Goal: Information Seeking & Learning: Learn about a topic

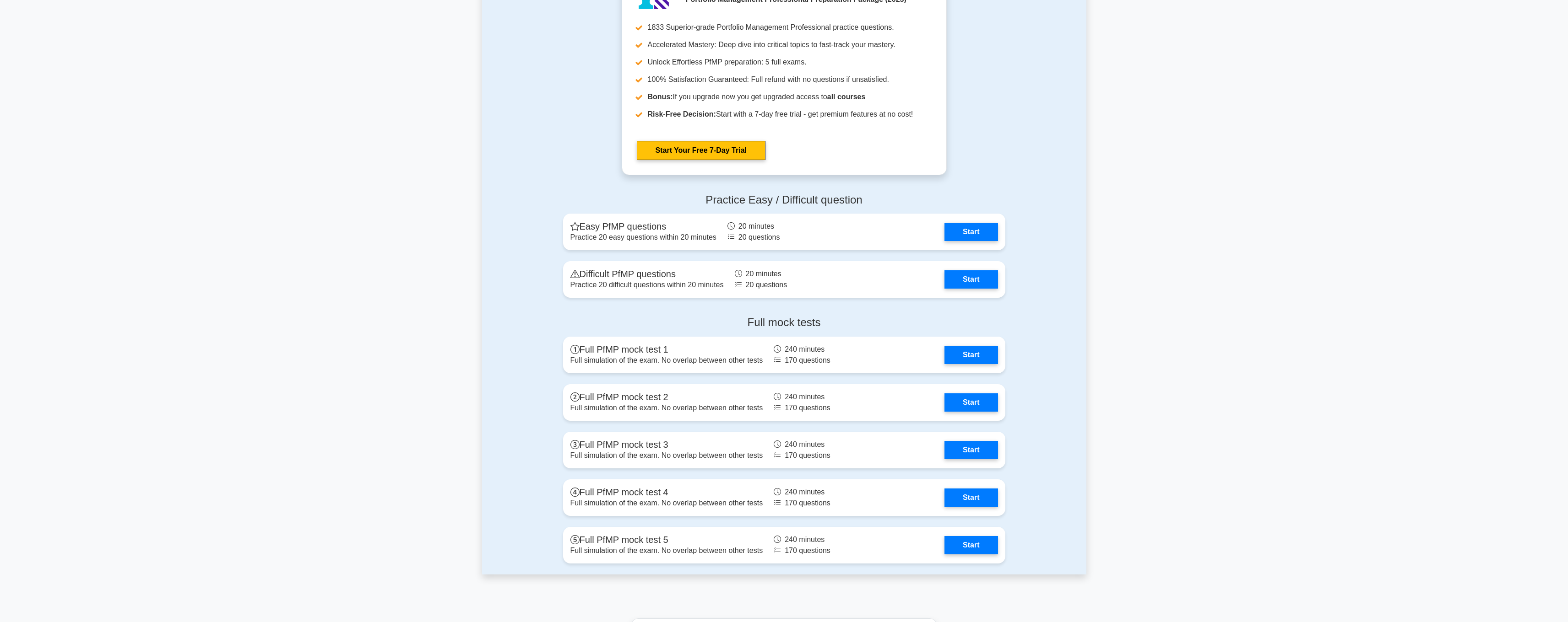
scroll to position [884, 0]
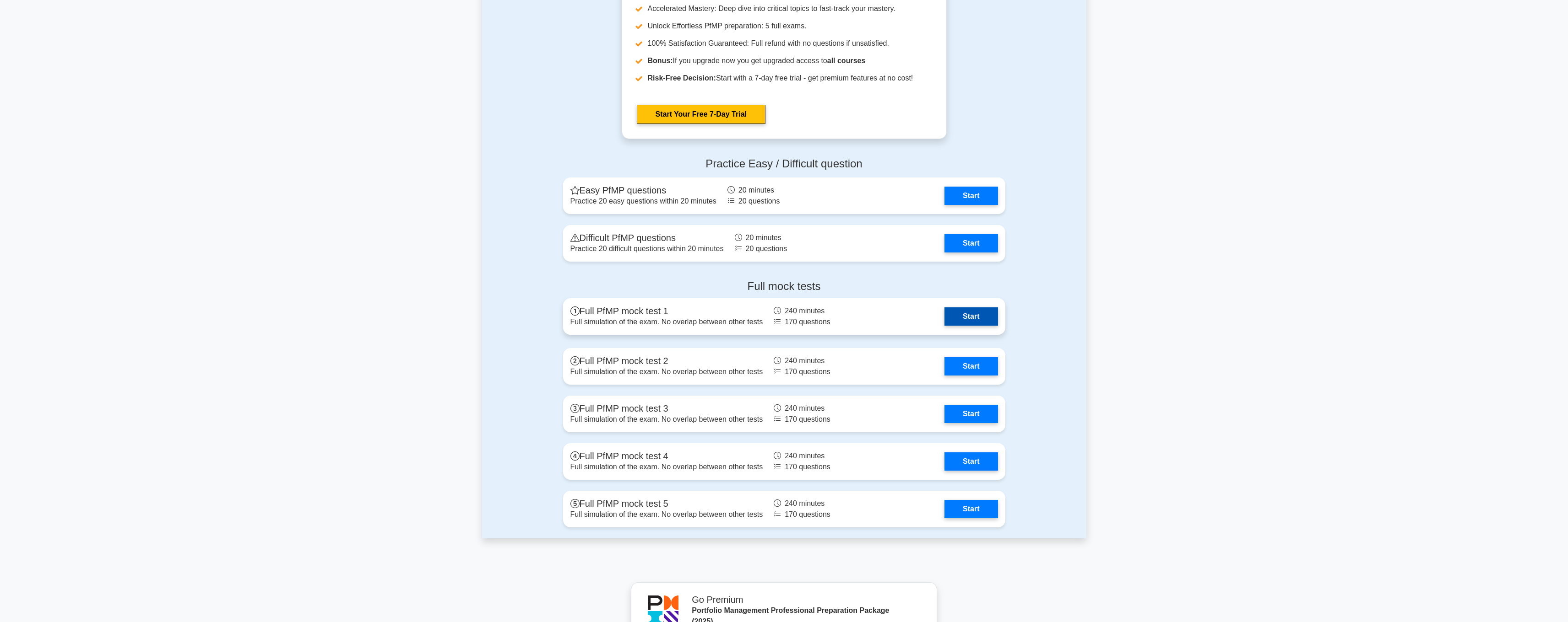
click at [985, 320] on link "Start" at bounding box center [971, 316] width 53 height 18
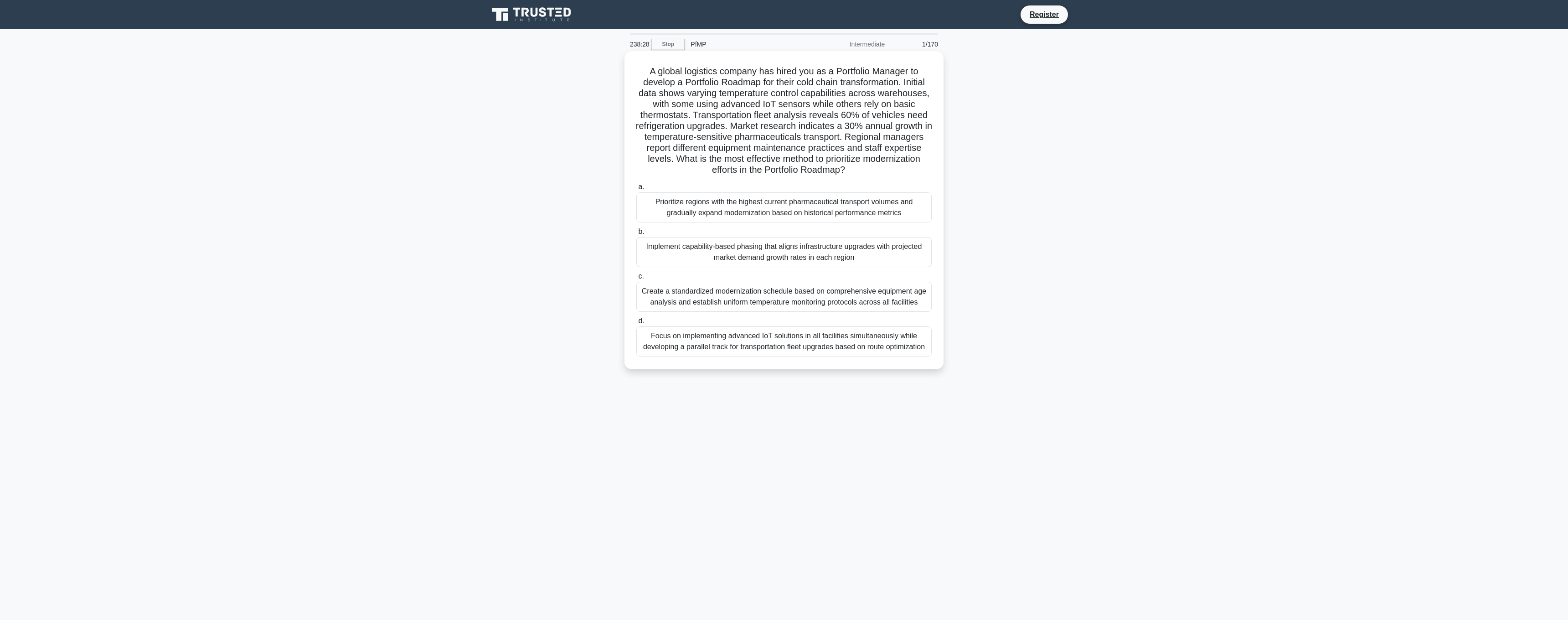
click at [825, 206] on div "Prioritize regions with the highest current pharmaceutical transport volumes an…" at bounding box center [783, 207] width 295 height 30
click at [636, 190] on input "a. Prioritize regions with the highest current pharmaceutical transport volumes…" at bounding box center [636, 188] width 0 height 6
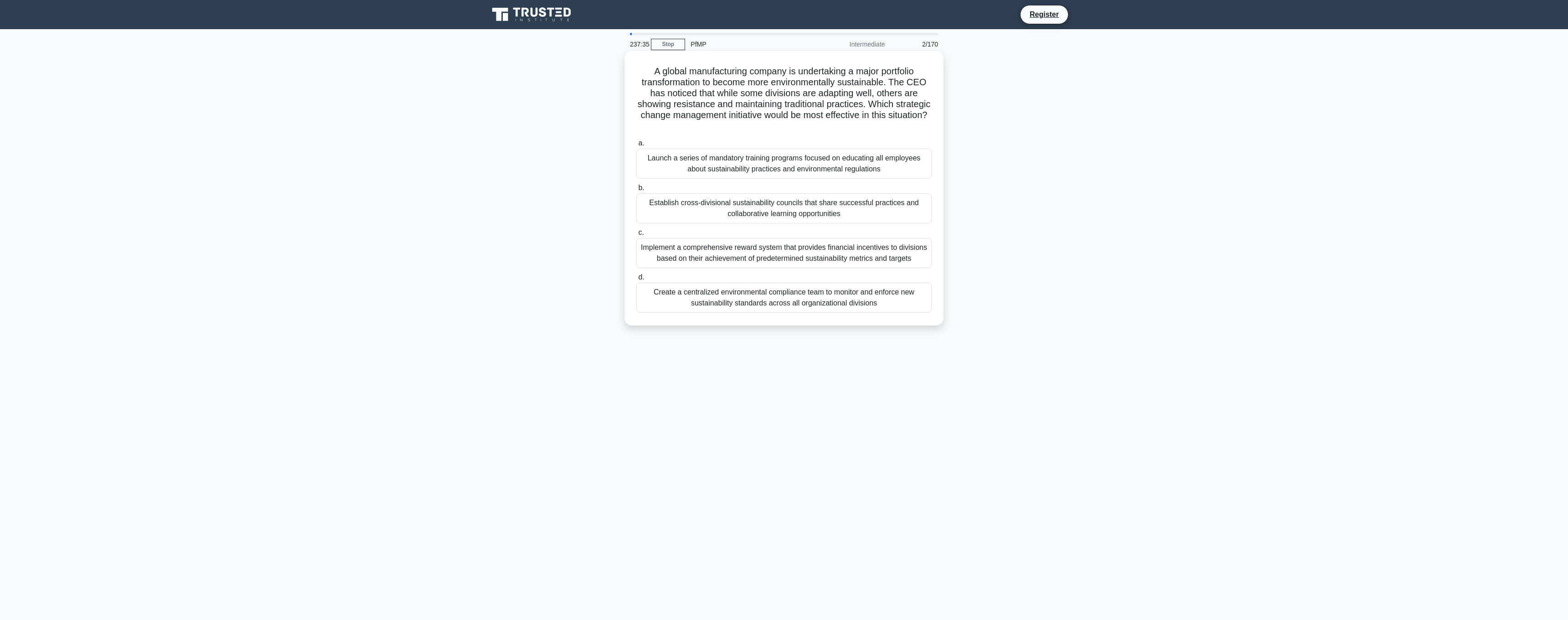
click at [917, 211] on div "Establish cross-divisional sustainability councils that share successful practi…" at bounding box center [783, 208] width 295 height 30
click at [636, 191] on input "b. Establish cross-divisional sustainability councils that share successful pra…" at bounding box center [636, 188] width 0 height 6
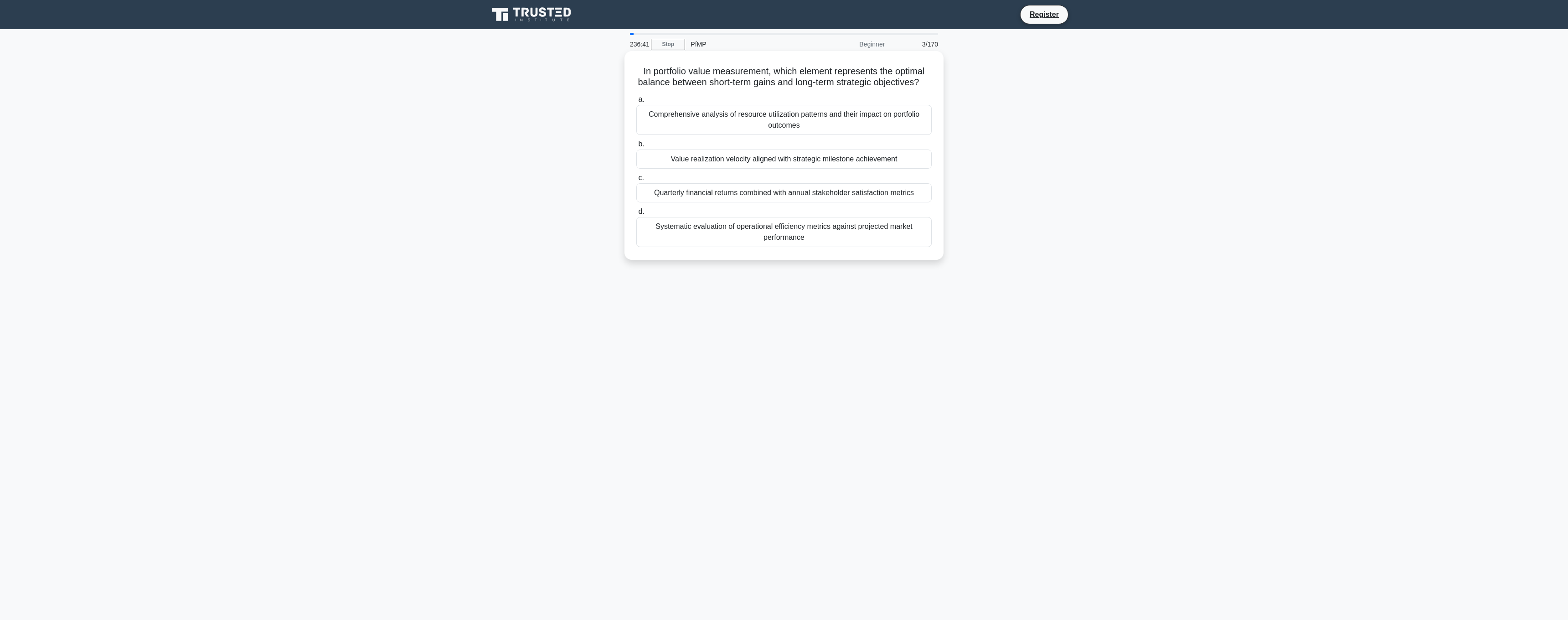
click at [807, 122] on div "Comprehensive analysis of resource utilization patterns and their impact on por…" at bounding box center [783, 119] width 295 height 30
click at [636, 102] on input "a. Comprehensive analysis of resource utilization patterns and their impact on …" at bounding box center [636, 100] width 0 height 6
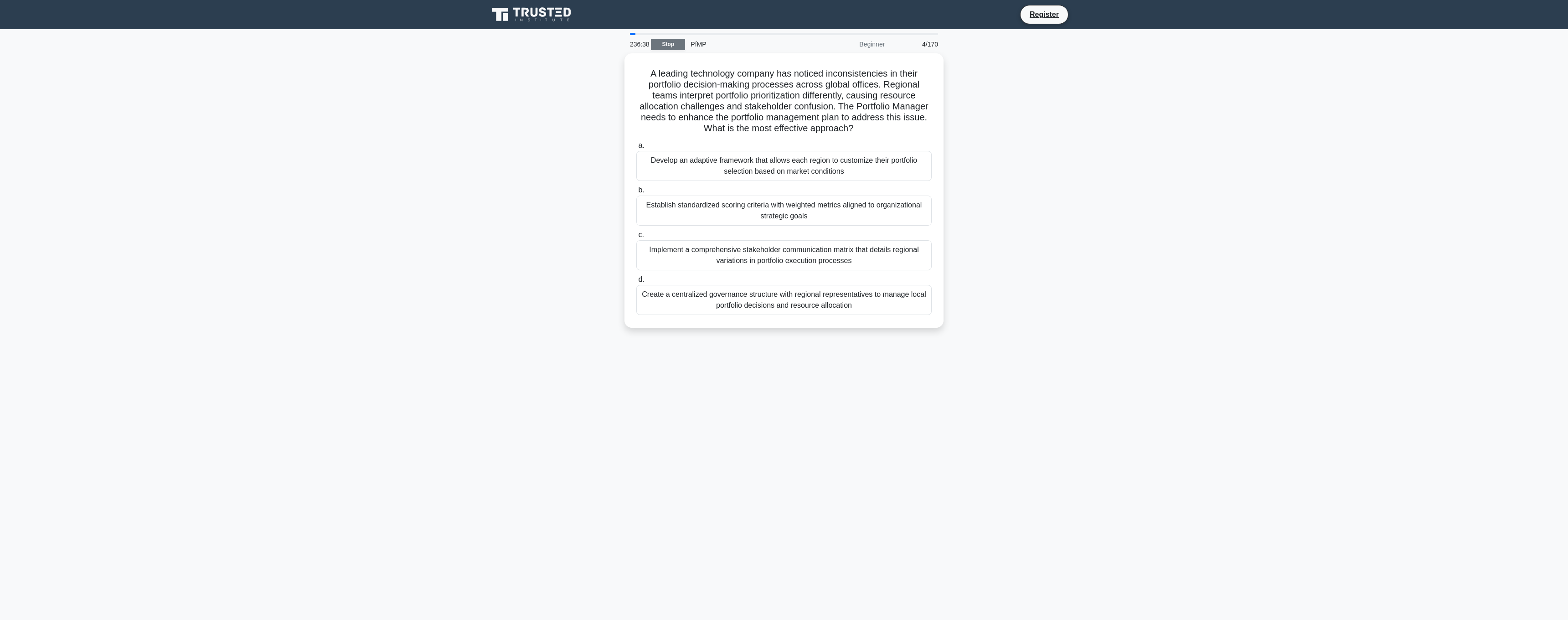
click at [678, 44] on link "Stop" at bounding box center [668, 44] width 34 height 12
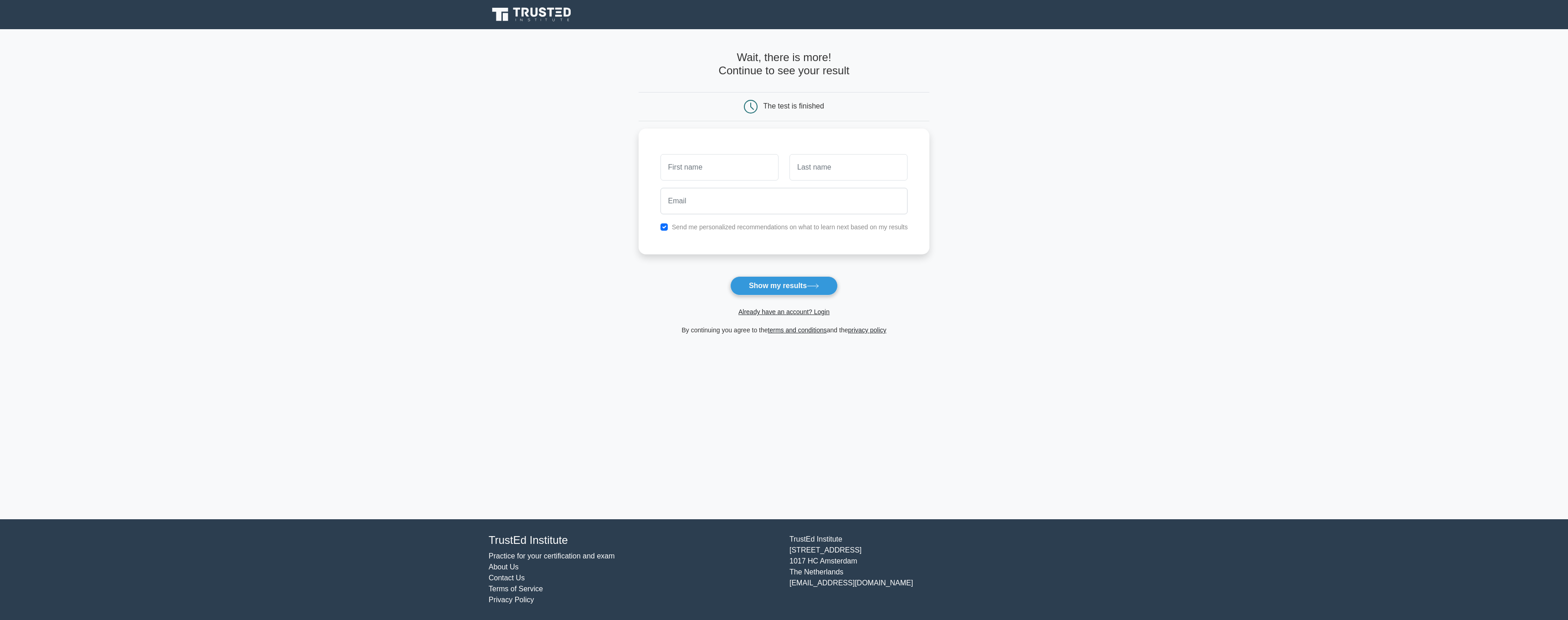
click at [811, 72] on h4 "Wait, there is more! Continue to see your result" at bounding box center [784, 64] width 292 height 26
click at [822, 76] on h4 "Wait, there is more! Continue to see your result" at bounding box center [784, 64] width 292 height 26
click at [728, 174] on input "text" at bounding box center [719, 164] width 118 height 26
type input "mounir"
type input "chikh baelhadj"
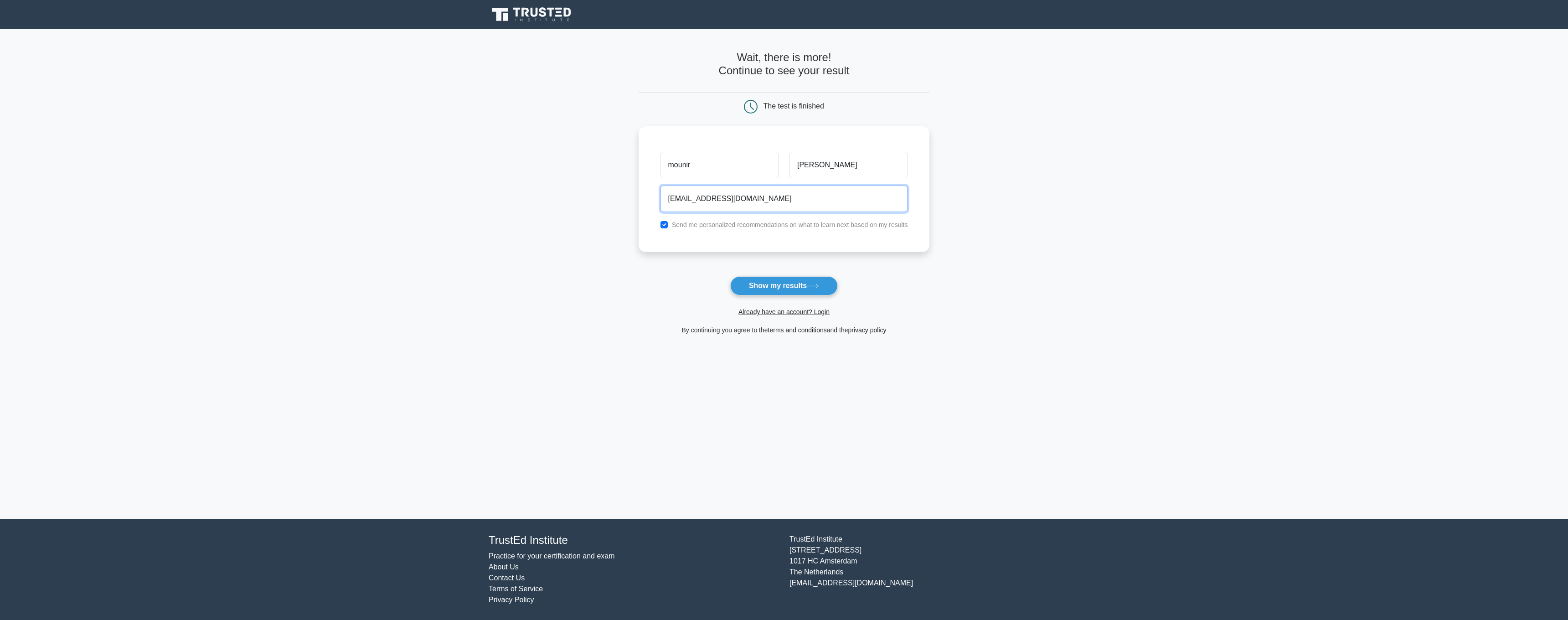
type input "cb.mounir@outlook.com"
click at [665, 224] on input "checkbox" at bounding box center [664, 225] width 7 height 7
checkbox input "false"
click at [760, 286] on button "Show my results" at bounding box center [784, 286] width 108 height 19
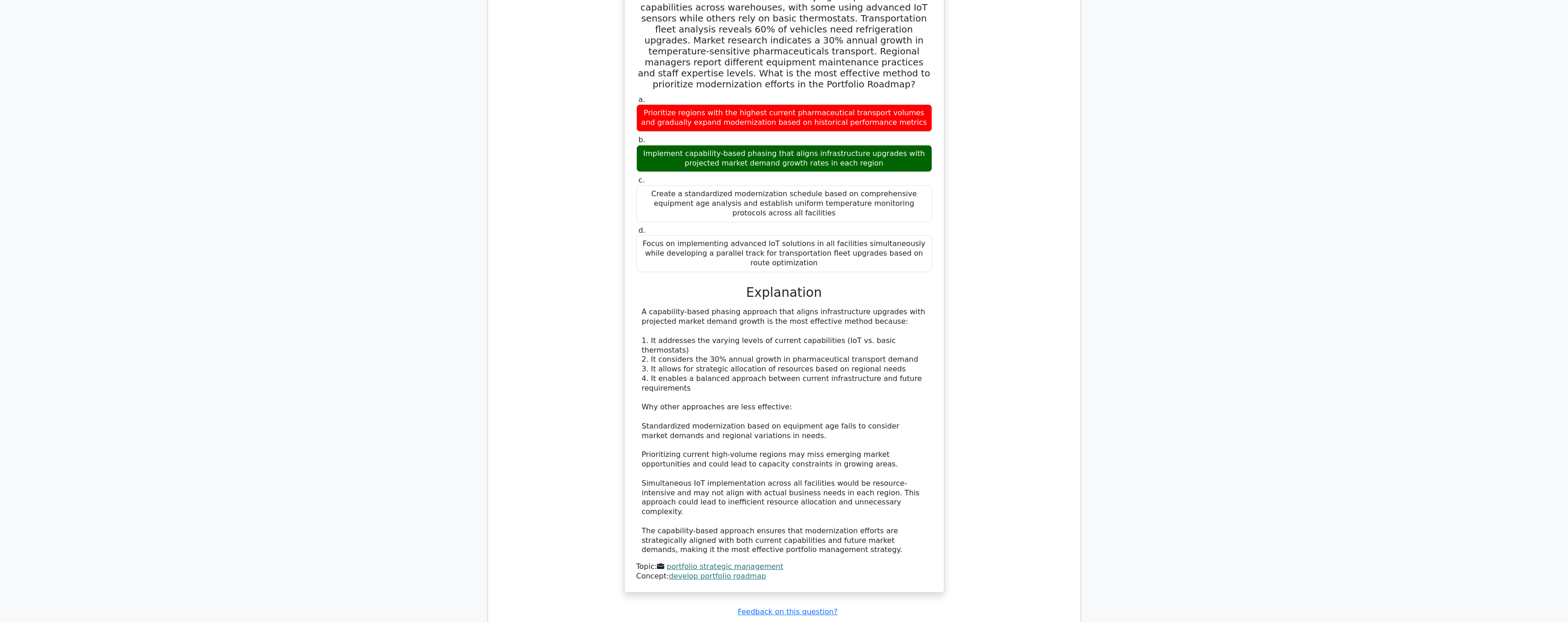
scroll to position [1069, 0]
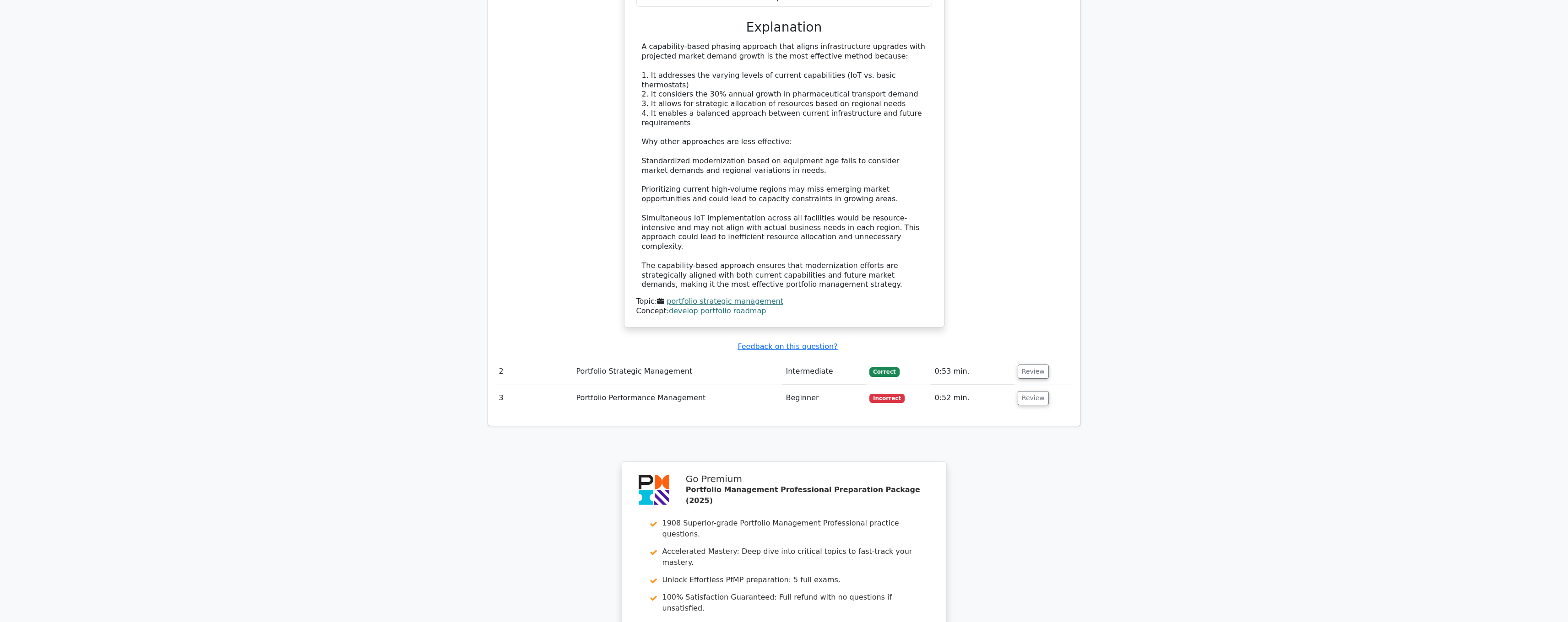
click at [723, 359] on td "Portfolio Strategic Management" at bounding box center [677, 371] width 210 height 26
click at [812, 359] on td "Intermediate" at bounding box center [823, 371] width 84 height 26
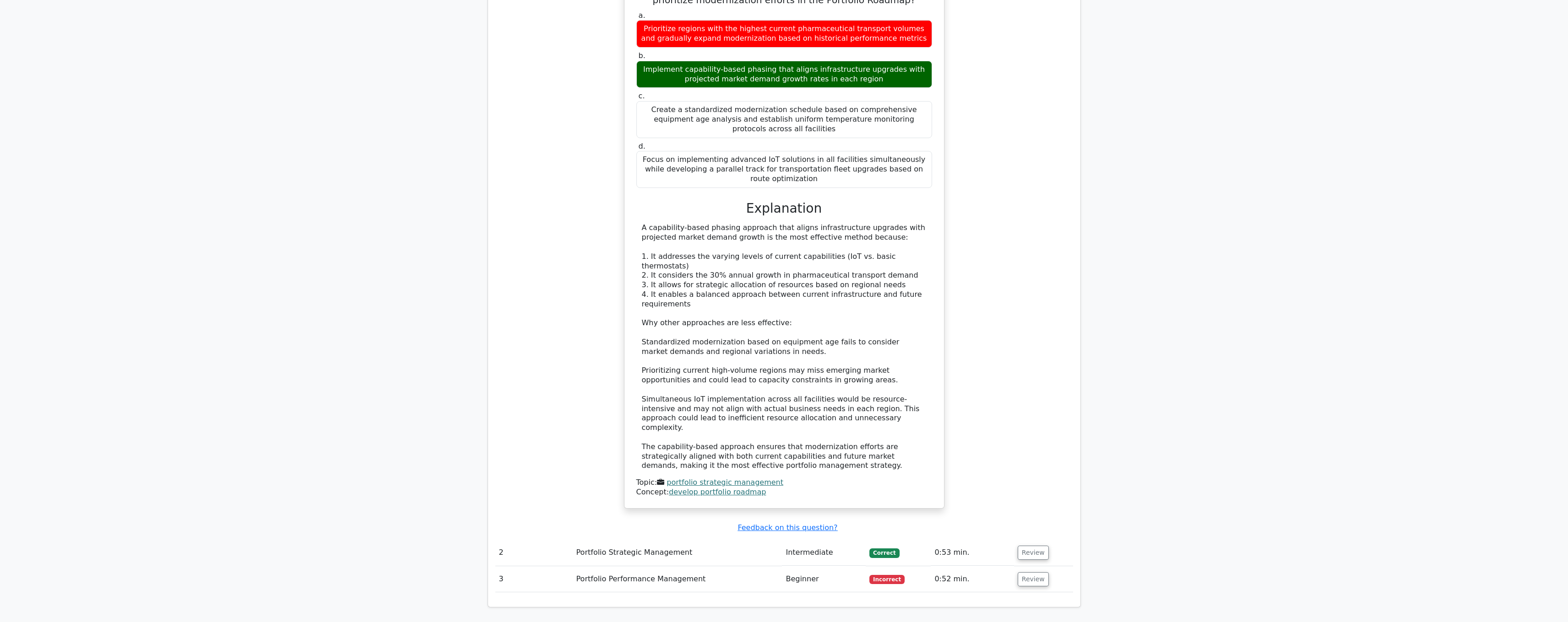
scroll to position [893, 0]
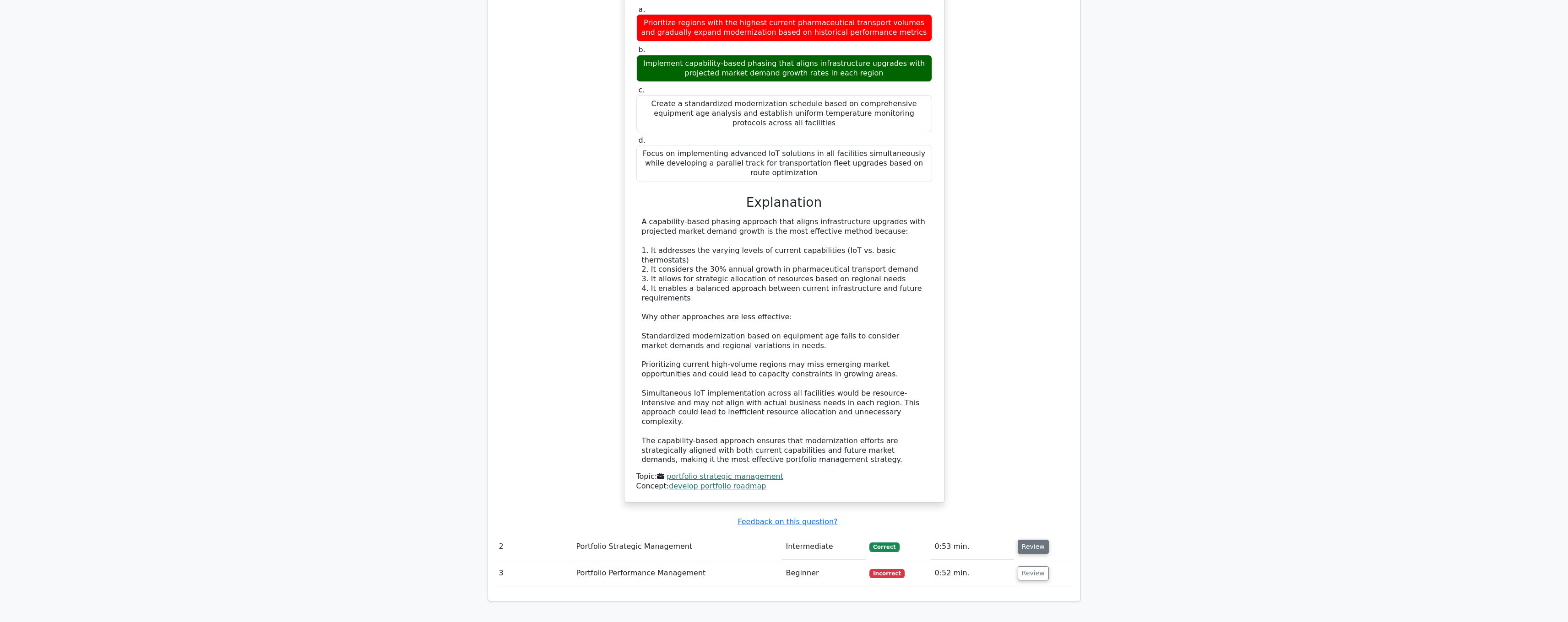
click at [1030, 540] on button "Review" at bounding box center [1033, 547] width 31 height 14
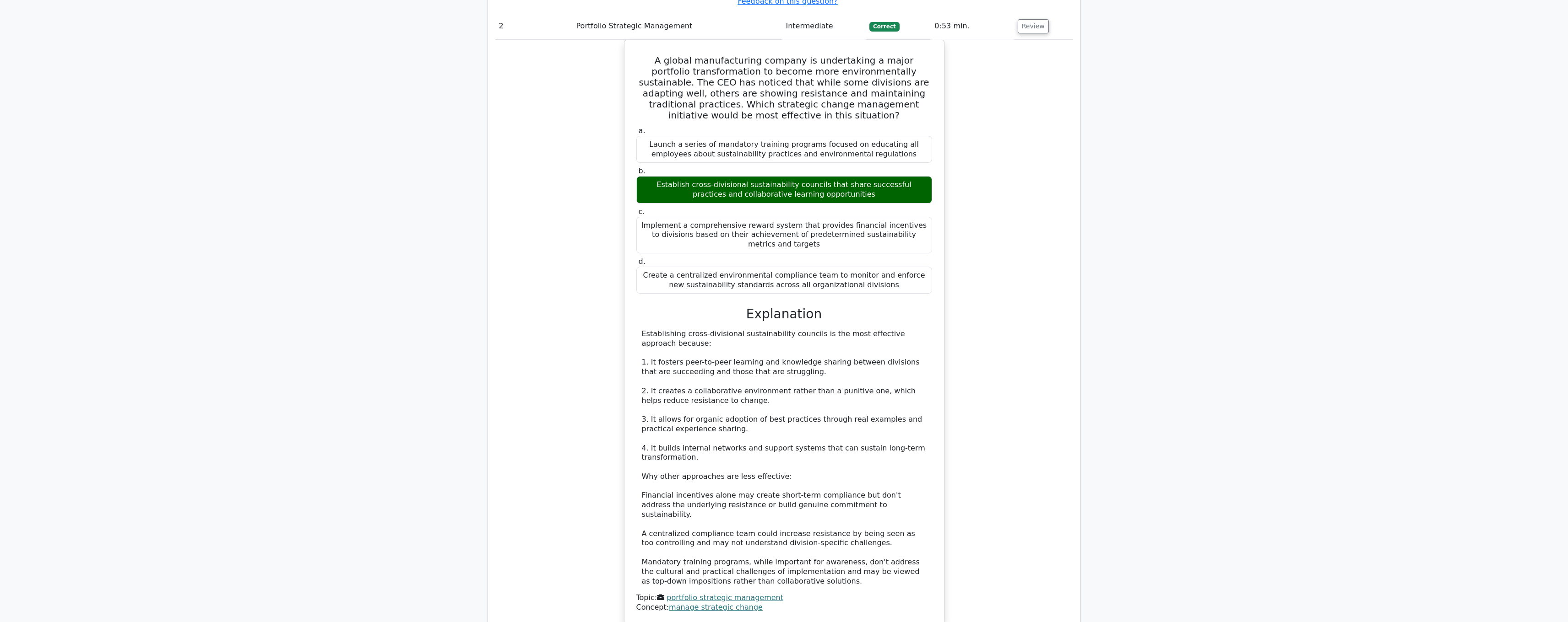
scroll to position [1460, 0]
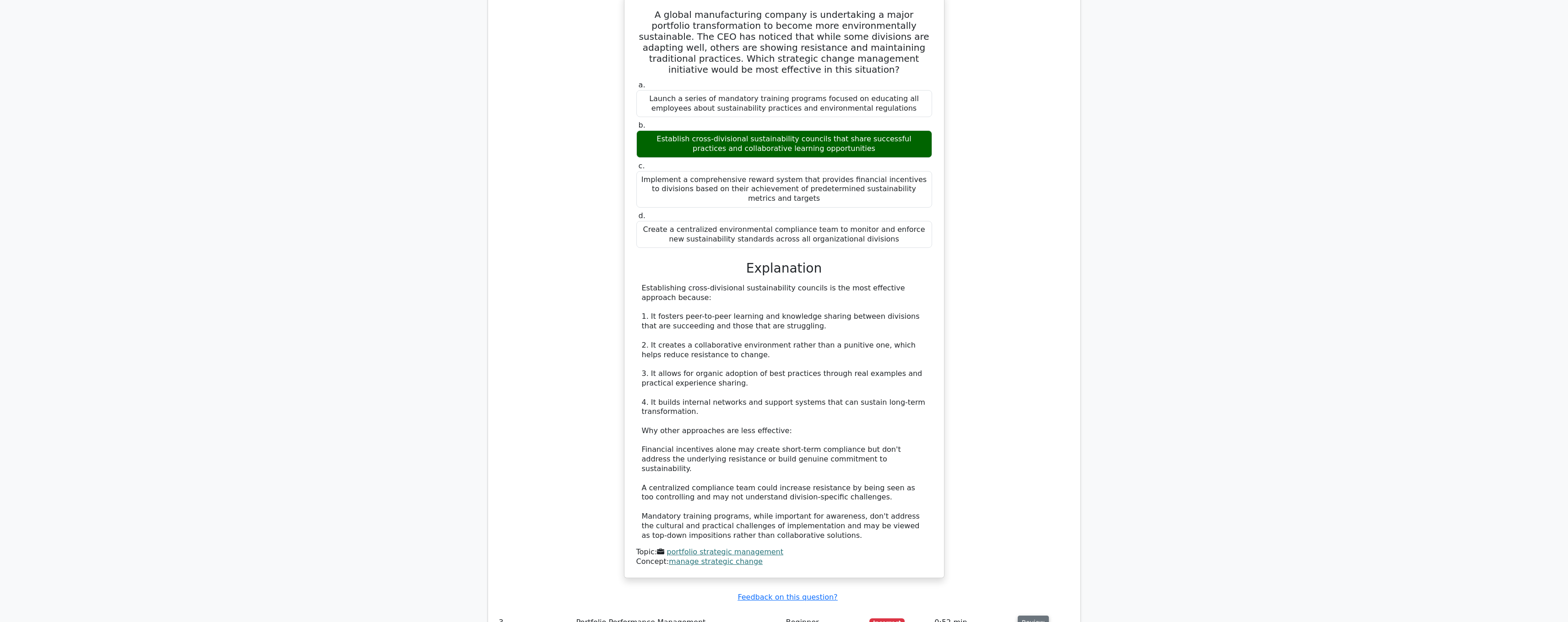
click at [1031, 616] on button "Review" at bounding box center [1033, 623] width 31 height 14
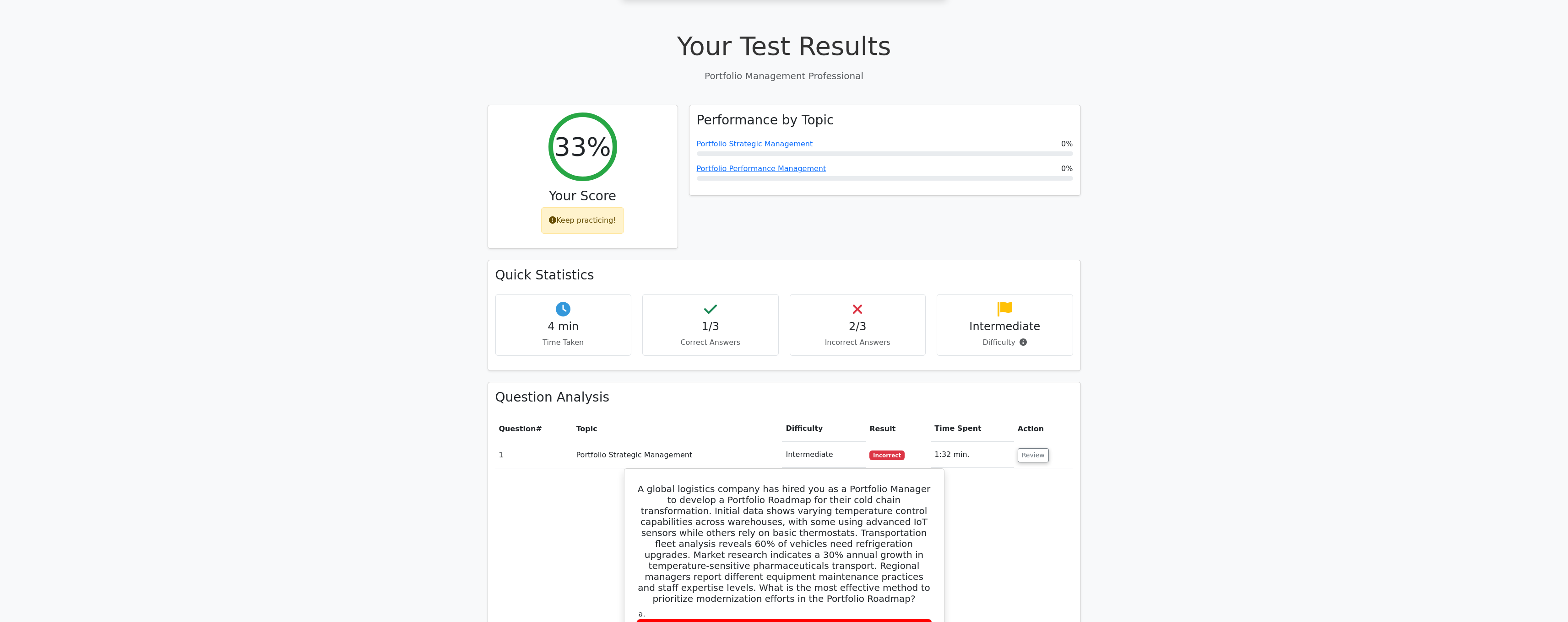
scroll to position [0, 0]
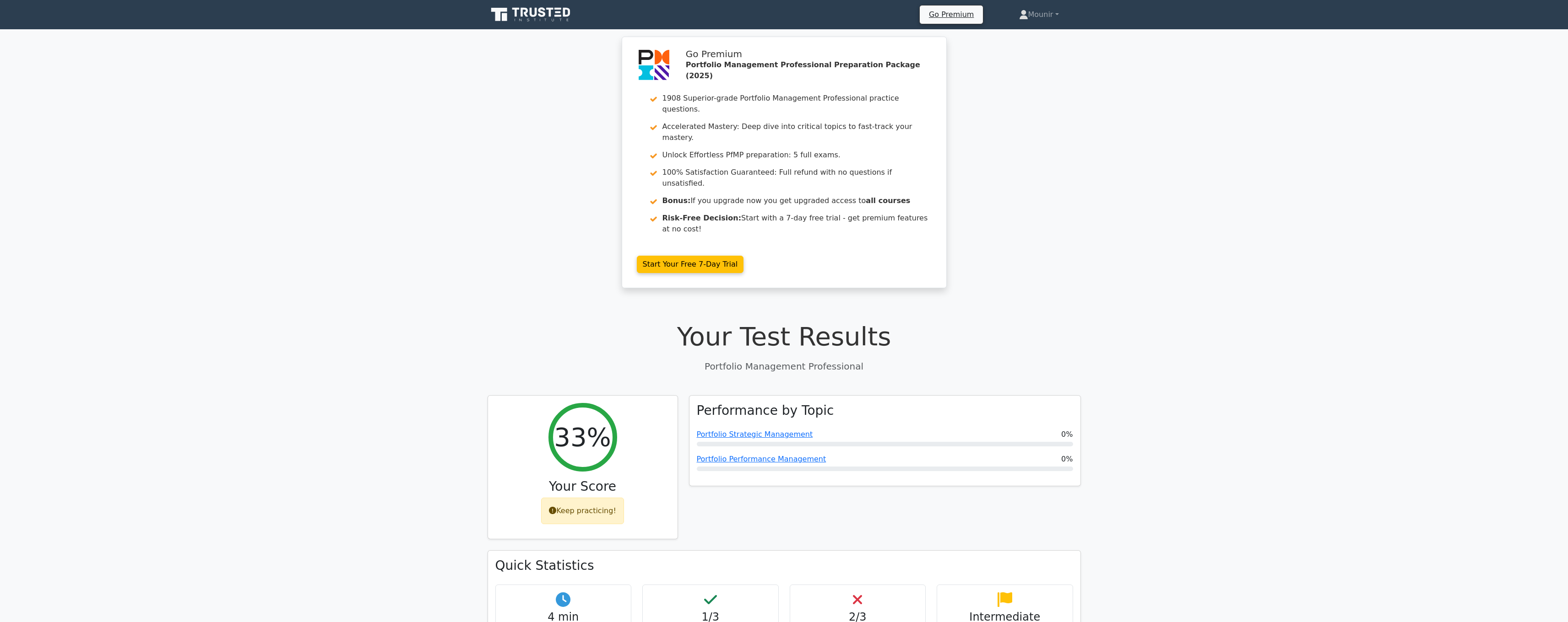
click at [1134, 219] on div "Go Premium Portfolio Management Professional Preparation Package (2025) 1908 Su…" at bounding box center [784, 168] width 1568 height 263
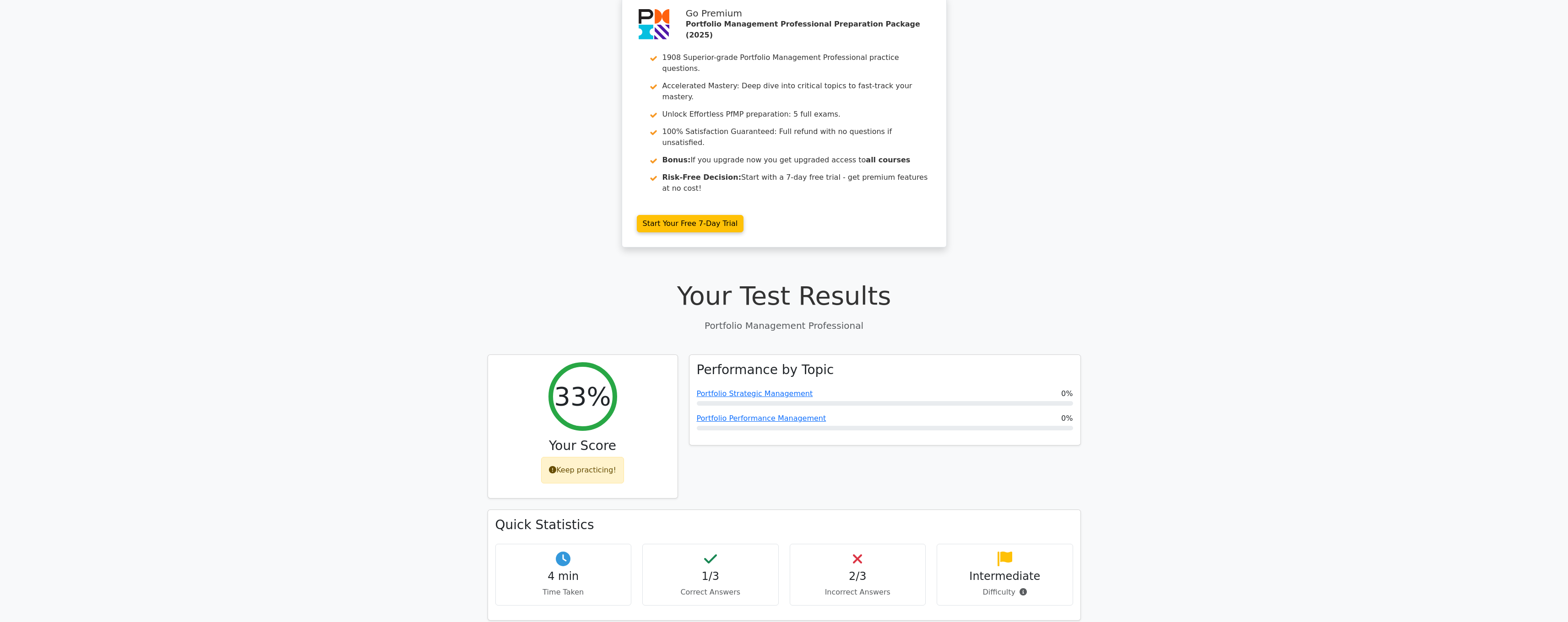
scroll to position [46, 0]
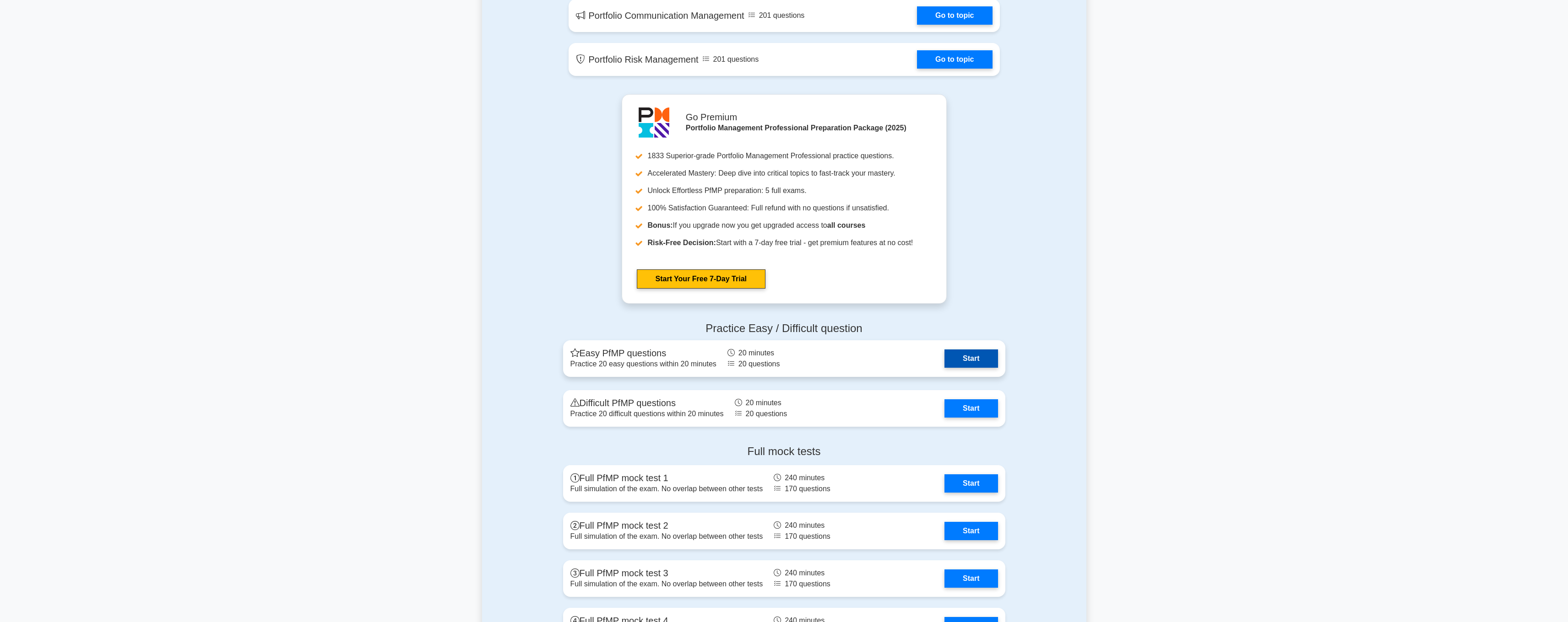
click at [991, 364] on link "Start" at bounding box center [971, 359] width 53 height 18
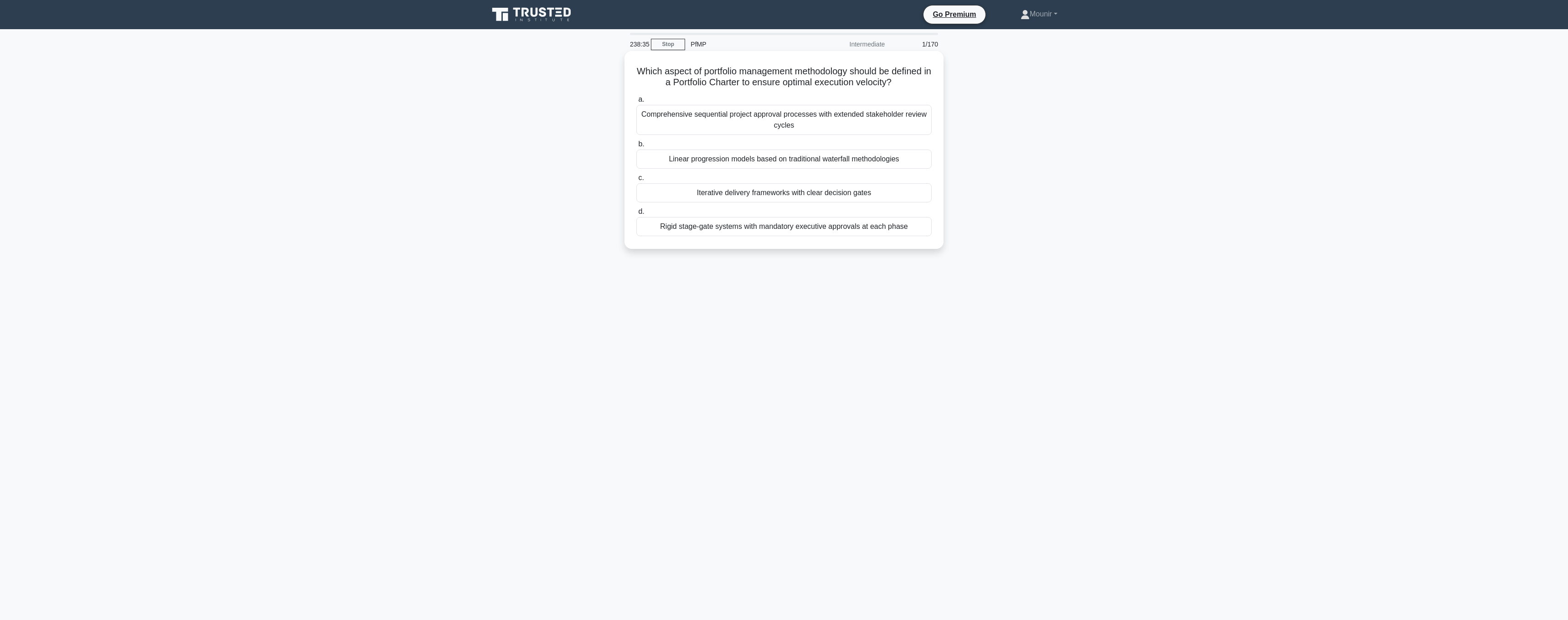
click at [884, 118] on div "Comprehensive sequential project approval processes with extended stakeholder r…" at bounding box center [783, 119] width 295 height 30
click at [636, 102] on input "a. Comprehensive sequential project approval processes with extended stakeholde…" at bounding box center [636, 100] width 0 height 6
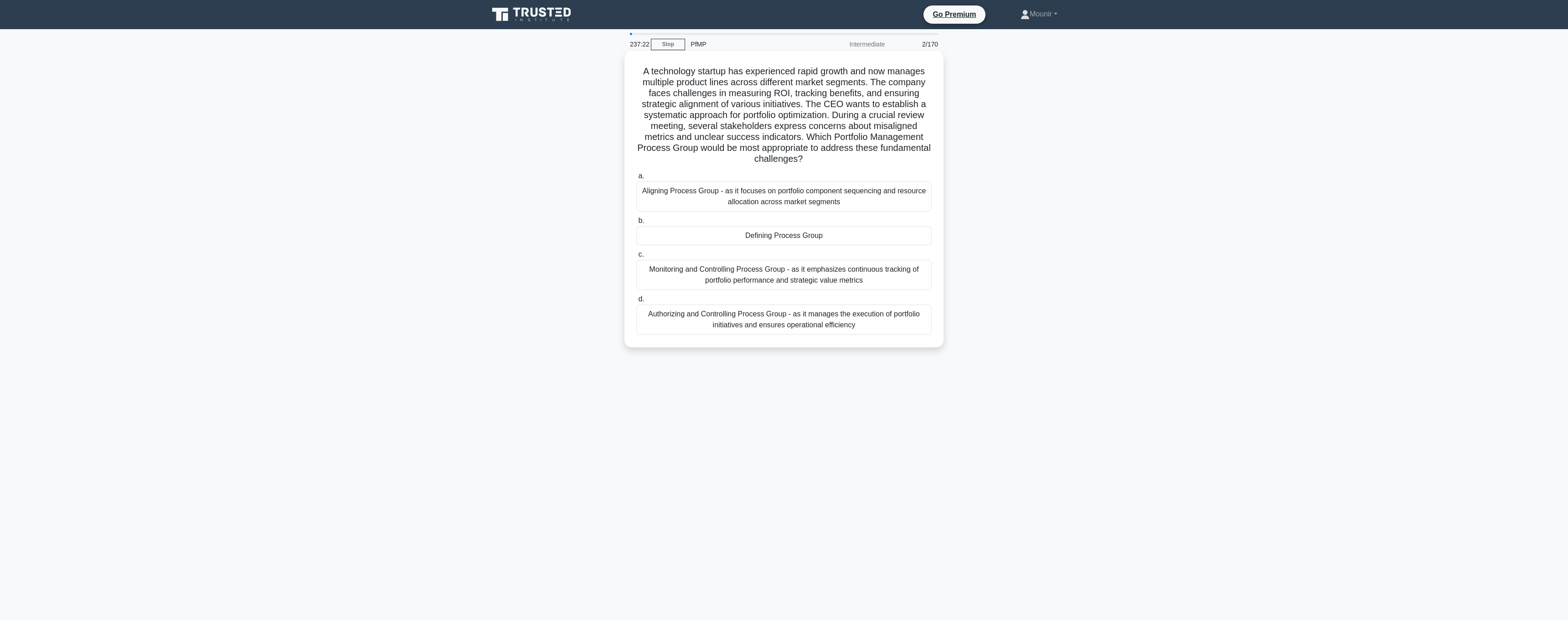
click at [833, 196] on div "Aligning Process Group - as it focuses on portfolio component sequencing and re…" at bounding box center [783, 196] width 295 height 30
click at [636, 179] on input "a. Aligning Process Group - as it focuses on portfolio component sequencing and…" at bounding box center [636, 177] width 0 height 6
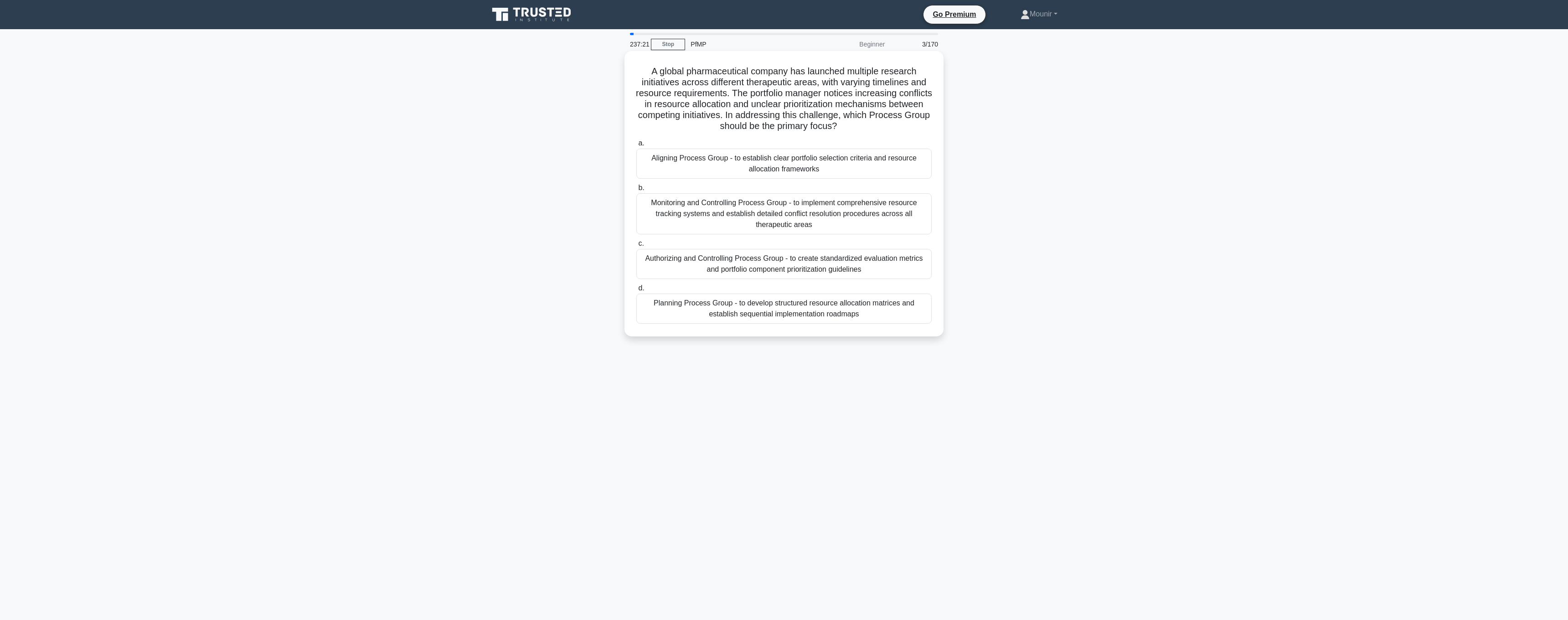
click at [848, 220] on div "Monitoring and Controlling Process Group - to implement comprehensive resource …" at bounding box center [783, 214] width 295 height 41
click at [636, 191] on input "b. Monitoring and Controlling Process Group - to implement comprehensive resour…" at bounding box center [636, 188] width 0 height 6
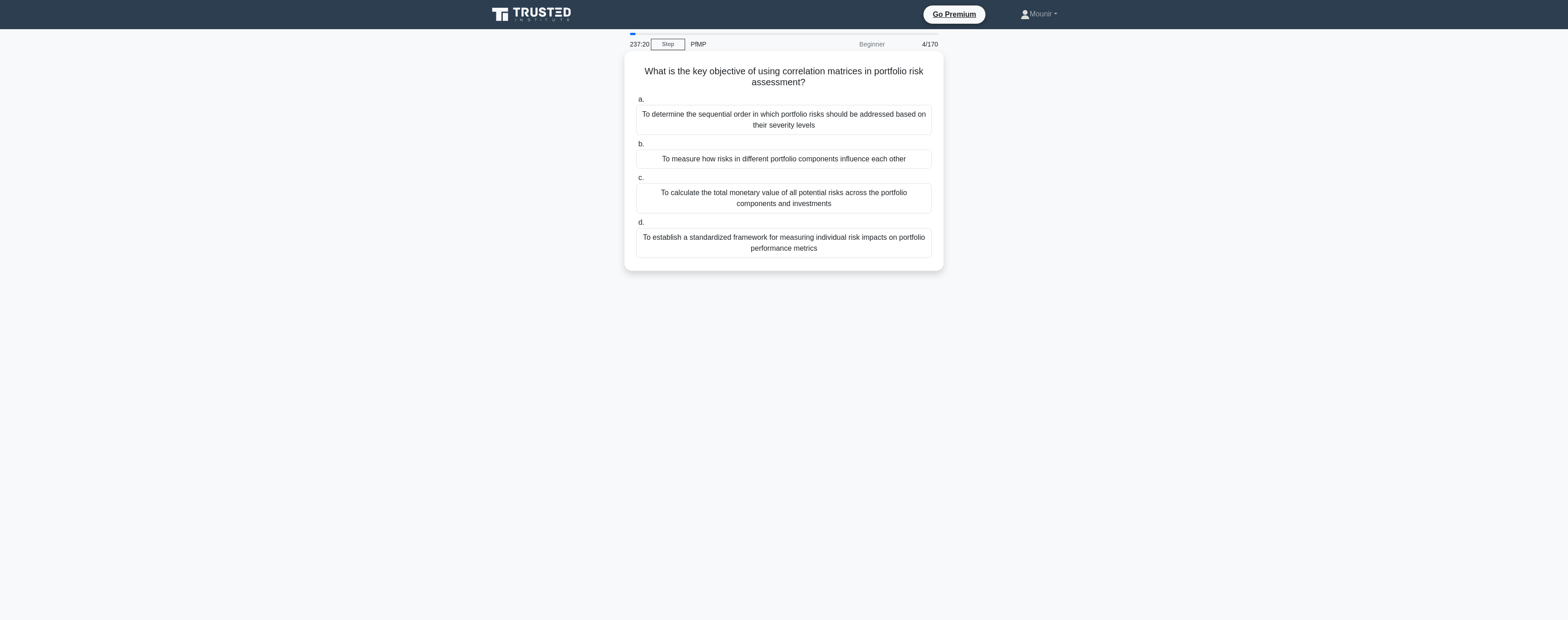
click at [835, 206] on div "To calculate the total monetary value of all potential risks across the portfol…" at bounding box center [783, 198] width 295 height 30
click at [636, 181] on input "c. To calculate the total monetary value of all potential risks across the port…" at bounding box center [636, 178] width 0 height 6
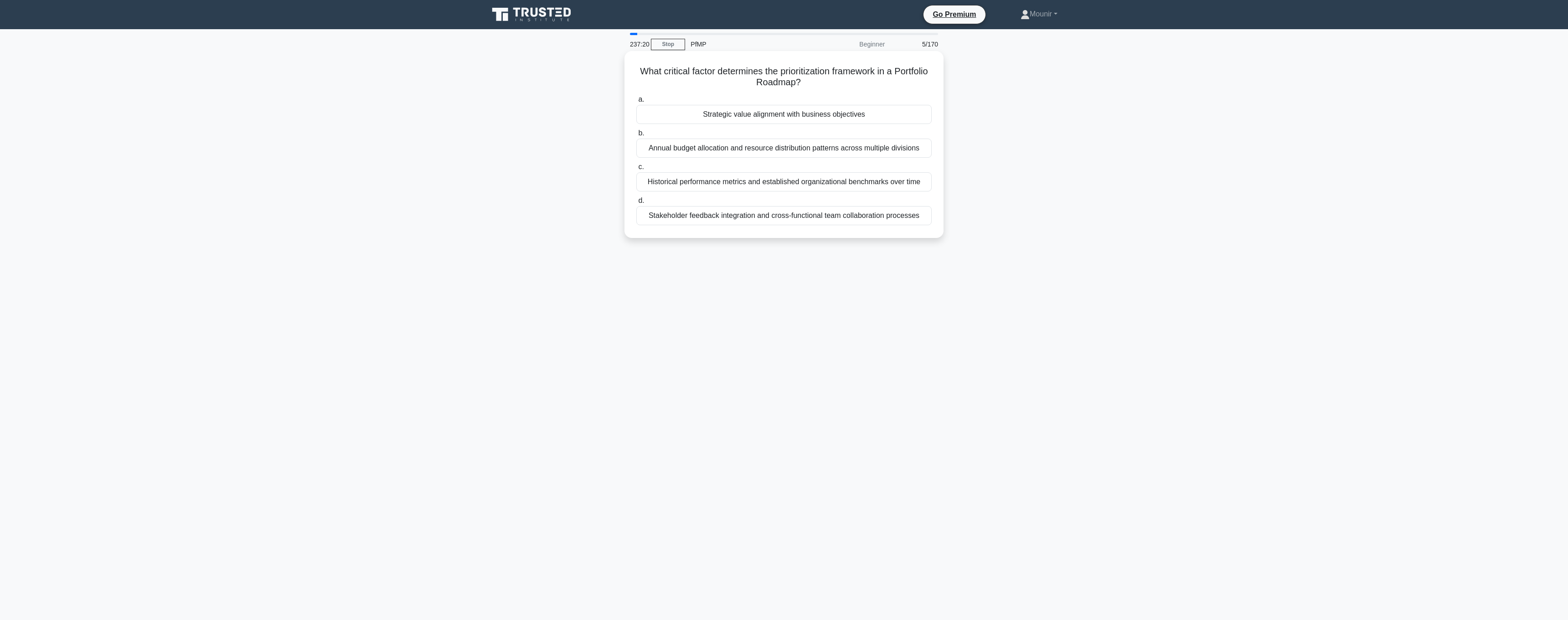
click at [831, 146] on div "Annual budget allocation and resource distribution patterns across multiple div…" at bounding box center [783, 148] width 295 height 19
click at [636, 136] on input "b. Annual budget allocation and resource distribution patterns across multiple …" at bounding box center [636, 133] width 0 height 6
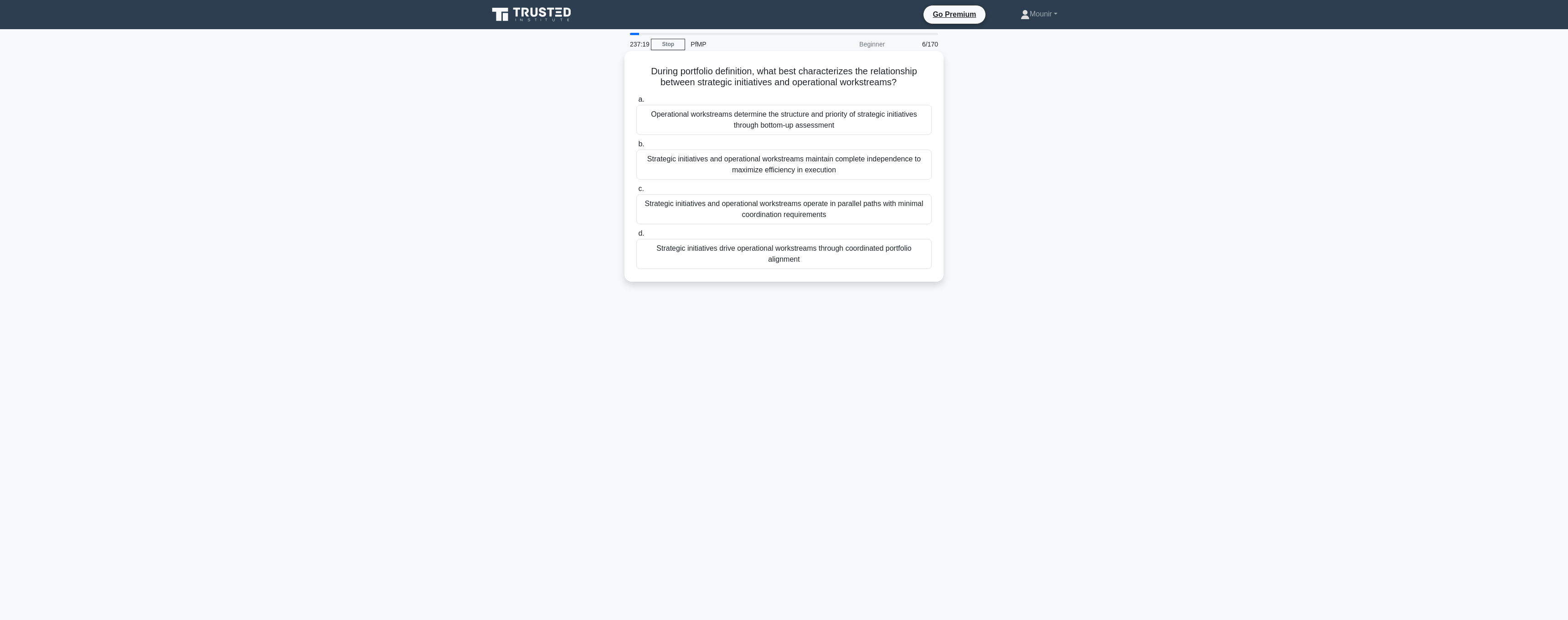
click at [828, 202] on div "Strategic initiatives and operational workstreams operate in parallel paths wit…" at bounding box center [783, 209] width 295 height 30
click at [636, 192] on input "c. Strategic initiatives and operational workstreams operate in parallel paths …" at bounding box center [636, 189] width 0 height 6
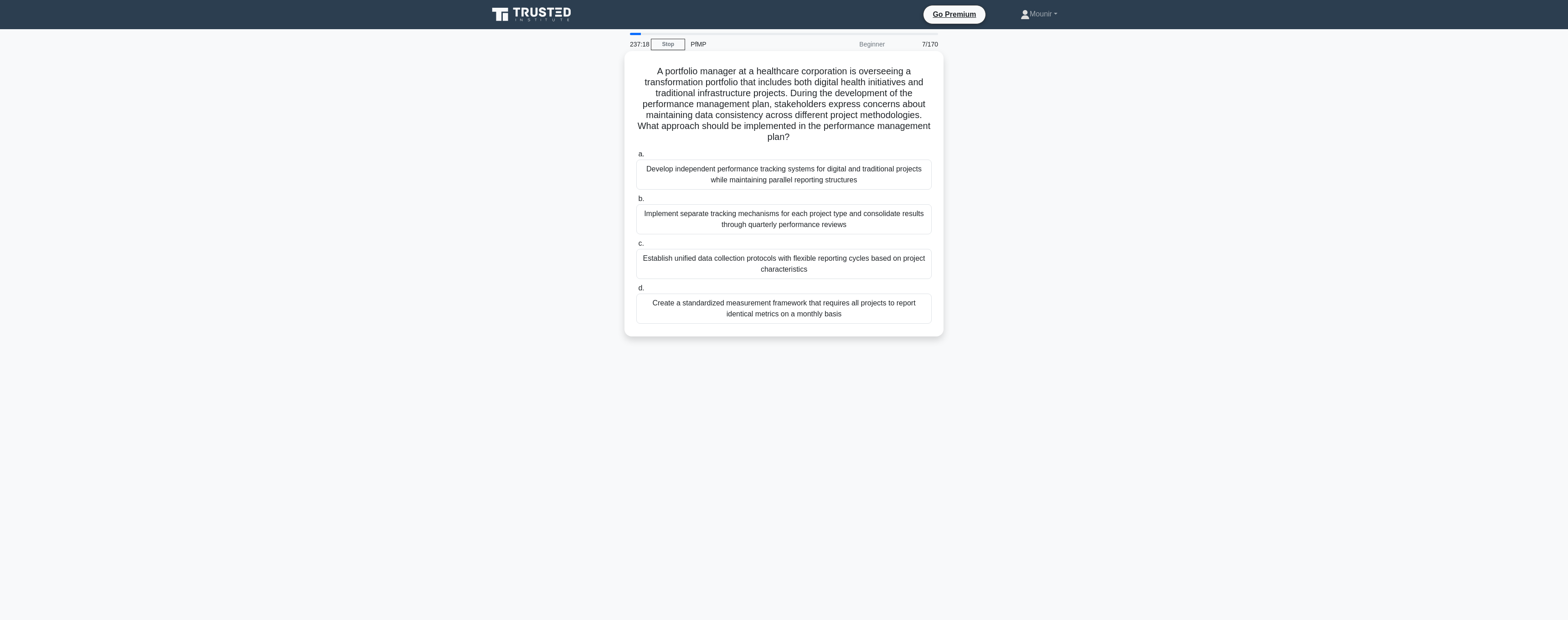
click at [827, 272] on div "Establish unified data collection protocols with flexible reporting cycles base…" at bounding box center [783, 264] width 295 height 30
click at [636, 247] on input "c. Establish unified data collection protocols with flexible reporting cycles b…" at bounding box center [636, 244] width 0 height 6
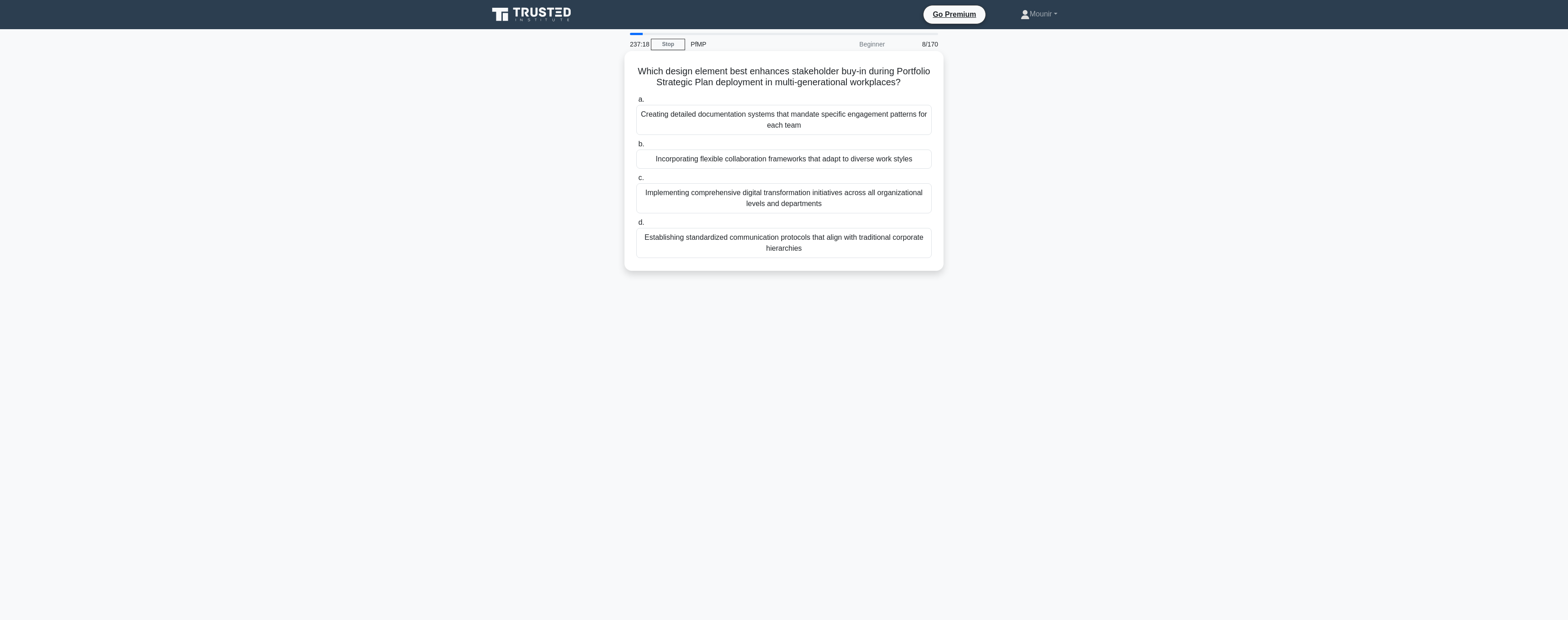
click at [829, 256] on div "Establishing standardized communication protocols that align with traditional c…" at bounding box center [783, 242] width 295 height 30
click at [636, 226] on input "d. Establishing standardized communication protocols that align with traditiona…" at bounding box center [636, 223] width 0 height 6
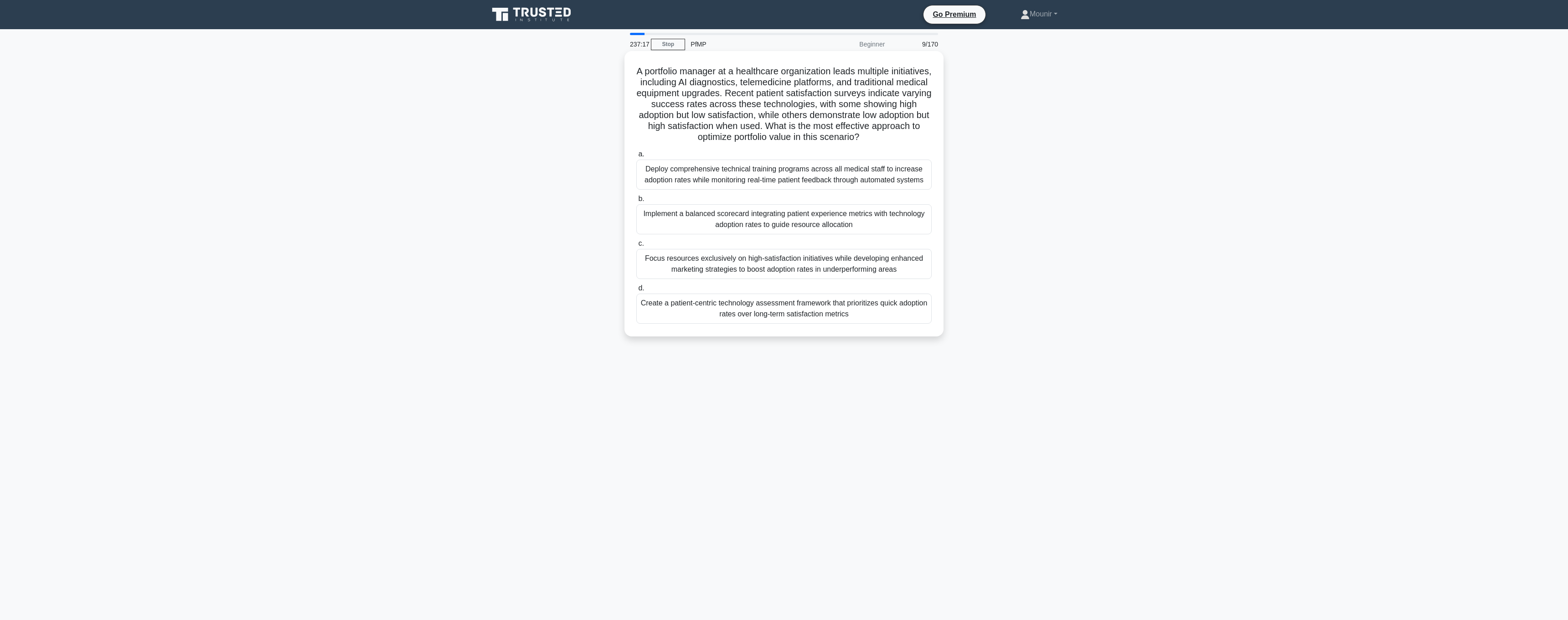
click at [836, 191] on div "a. Deploy comprehensive technical training programs across all medical staff to…" at bounding box center [783, 236] width 306 height 179
click at [837, 175] on div "Deploy comprehensive technical training programs across all medical staff to in…" at bounding box center [783, 174] width 295 height 30
click at [636, 157] on input "a. Deploy comprehensive technical training programs across all medical staff to…" at bounding box center [636, 155] width 0 height 6
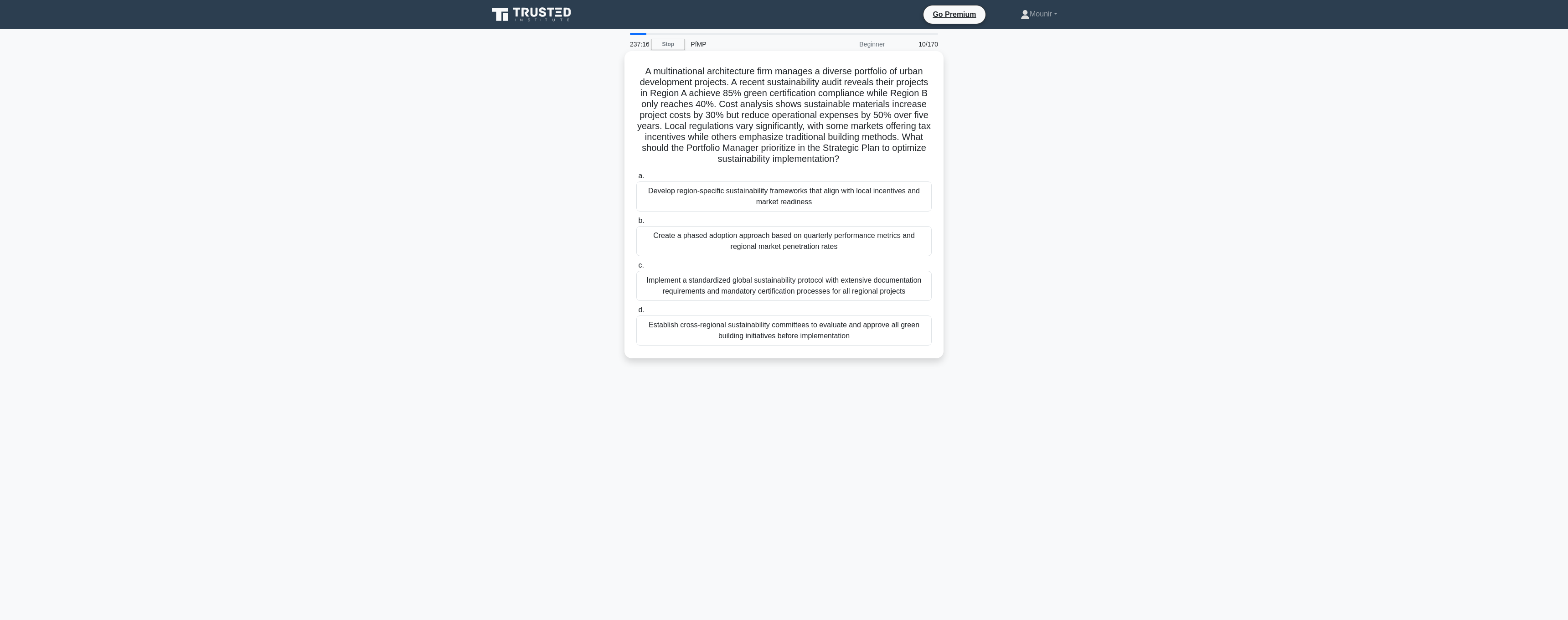
click at [833, 239] on div "Create a phased adoption approach based on quarterly performance metrics and re…" at bounding box center [783, 241] width 295 height 30
click at [636, 224] on input "b. Create a phased adoption approach based on quarterly performance metrics and…" at bounding box center [636, 221] width 0 height 6
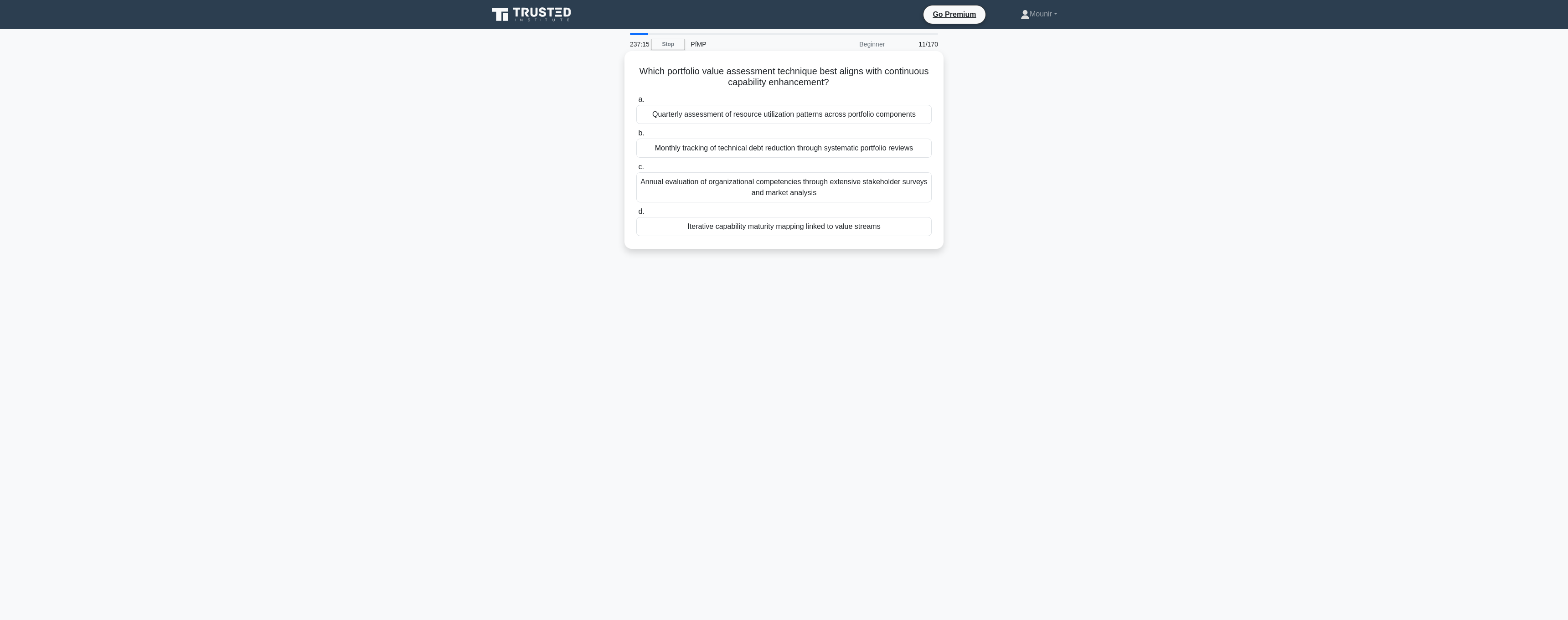
click at [832, 193] on div "Annual evaluation of organizational competencies through extensive stakeholder …" at bounding box center [783, 187] width 295 height 30
click at [636, 170] on input "c. Annual evaluation of organizational competencies through extensive stakehold…" at bounding box center [636, 167] width 0 height 6
click at [835, 186] on div "Dynamic capacity pooling with adaptable allocation thresholds" at bounding box center [783, 181] width 295 height 19
click at [636, 170] on input "c. Dynamic capacity pooling with adaptable allocation thresholds" at bounding box center [636, 167] width 0 height 6
click at [844, 144] on div "Comprehensive documentation of all historical portfolio performance metrics and…" at bounding box center [783, 153] width 295 height 30
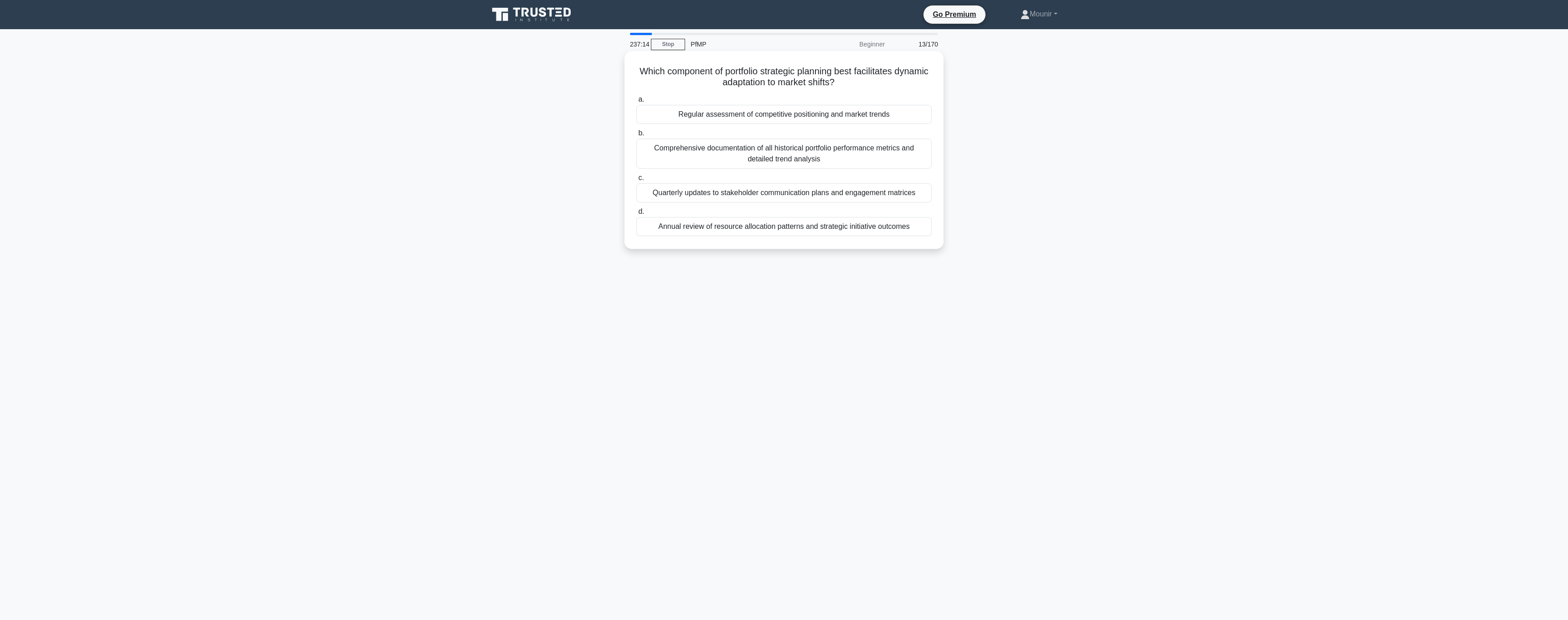
click at [636, 136] on input "b. Comprehensive documentation of all historical portfolio performance metrics …" at bounding box center [636, 133] width 0 height 6
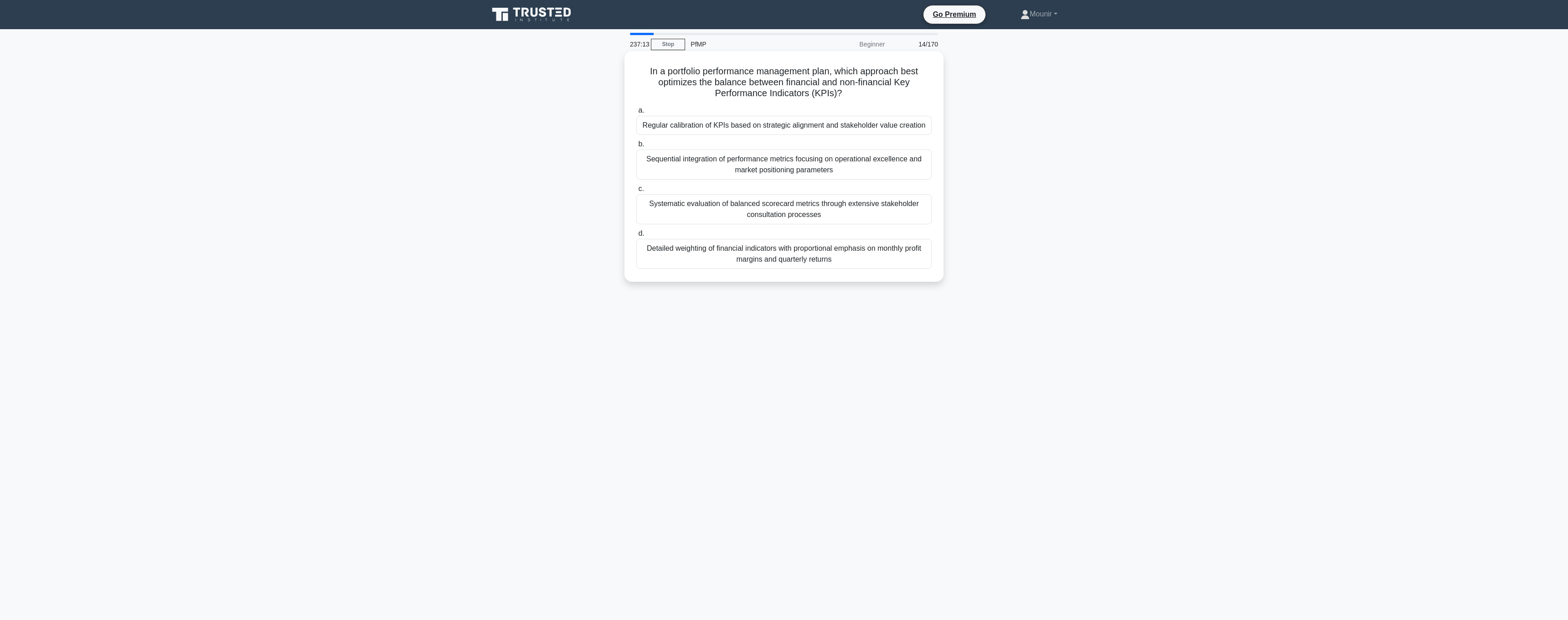
click at [847, 155] on div "Sequential integration of performance metrics focusing on operational excellenc…" at bounding box center [783, 164] width 295 height 30
click at [636, 147] on input "b. Sequential integration of performance metrics focusing on operational excell…" at bounding box center [636, 144] width 0 height 6
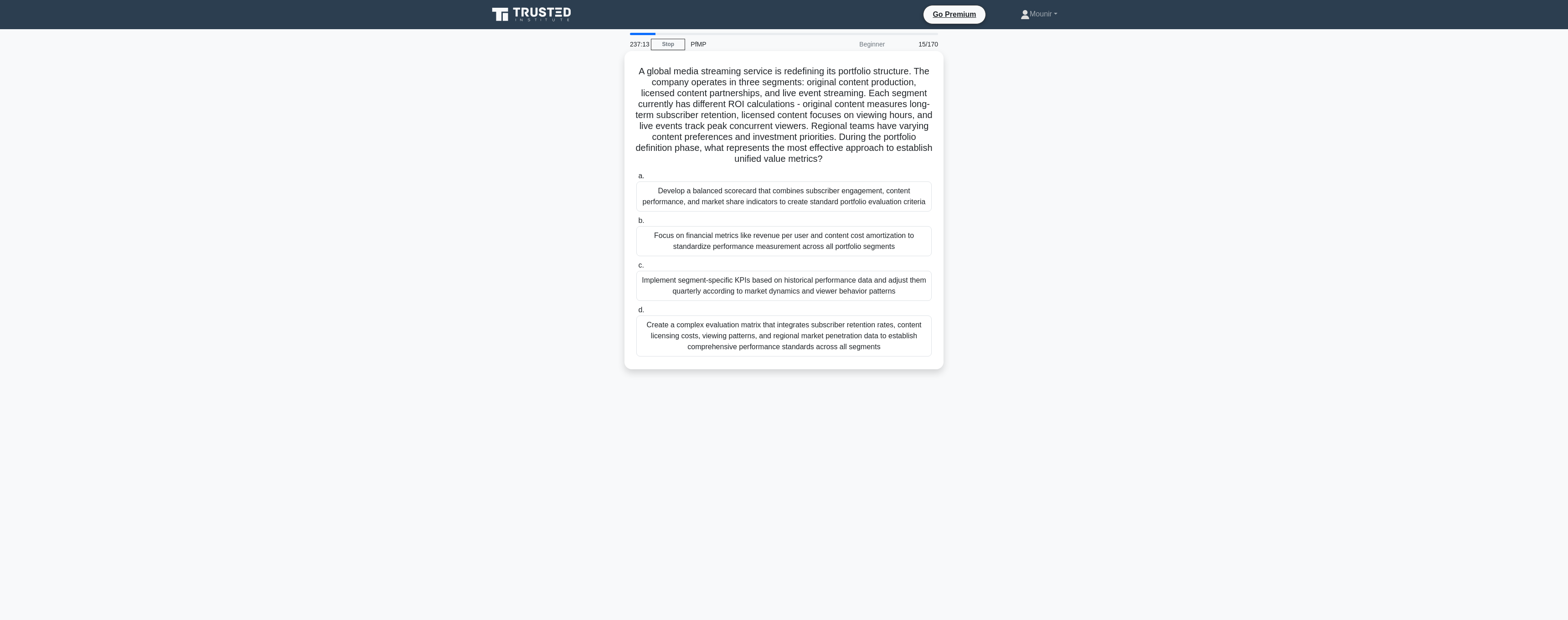
click at [841, 228] on div "Focus on financial metrics like revenue per user and content cost amortization …" at bounding box center [783, 241] width 295 height 30
click at [636, 224] on input "b. Focus on financial metrics like revenue per user and content cost amortizati…" at bounding box center [636, 221] width 0 height 6
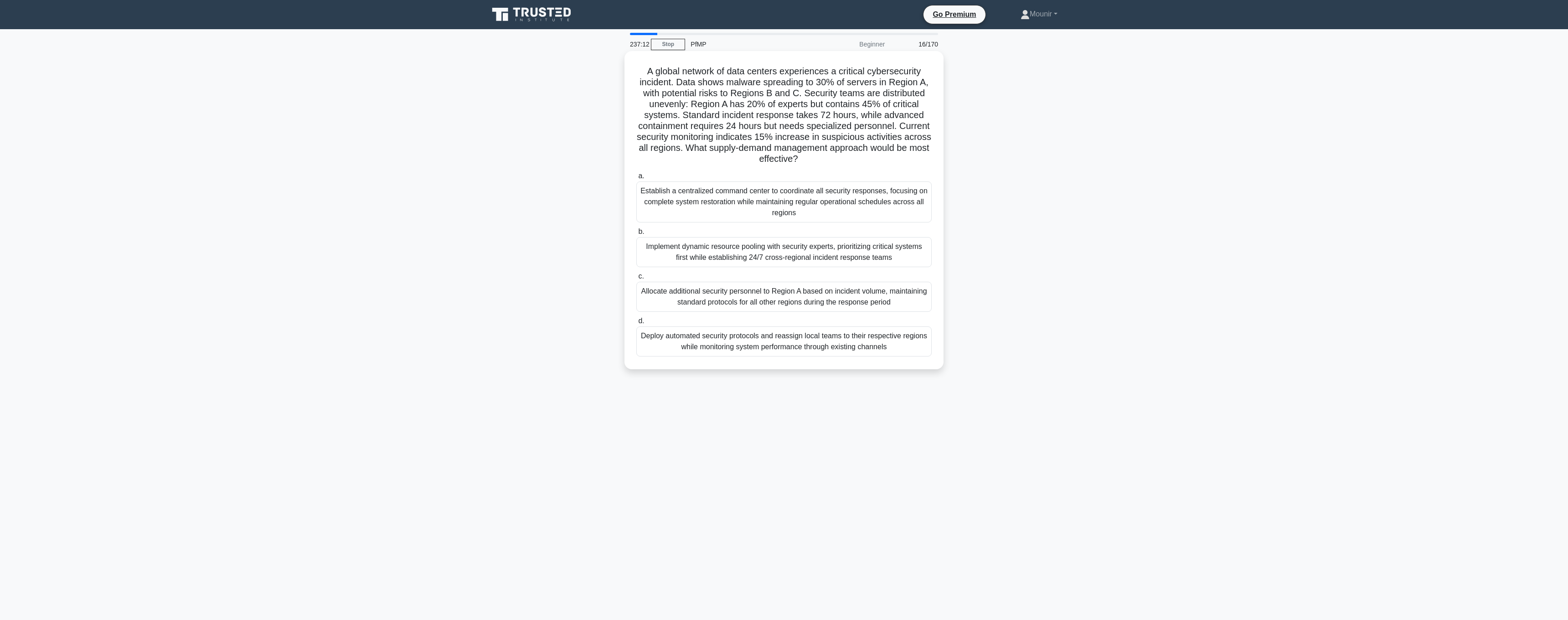
click at [838, 246] on div "Implement dynamic resource pooling with security experts, prioritizing critical…" at bounding box center [783, 252] width 295 height 30
click at [636, 235] on input "b. Implement dynamic resource pooling with security experts, prioritizing criti…" at bounding box center [636, 232] width 0 height 6
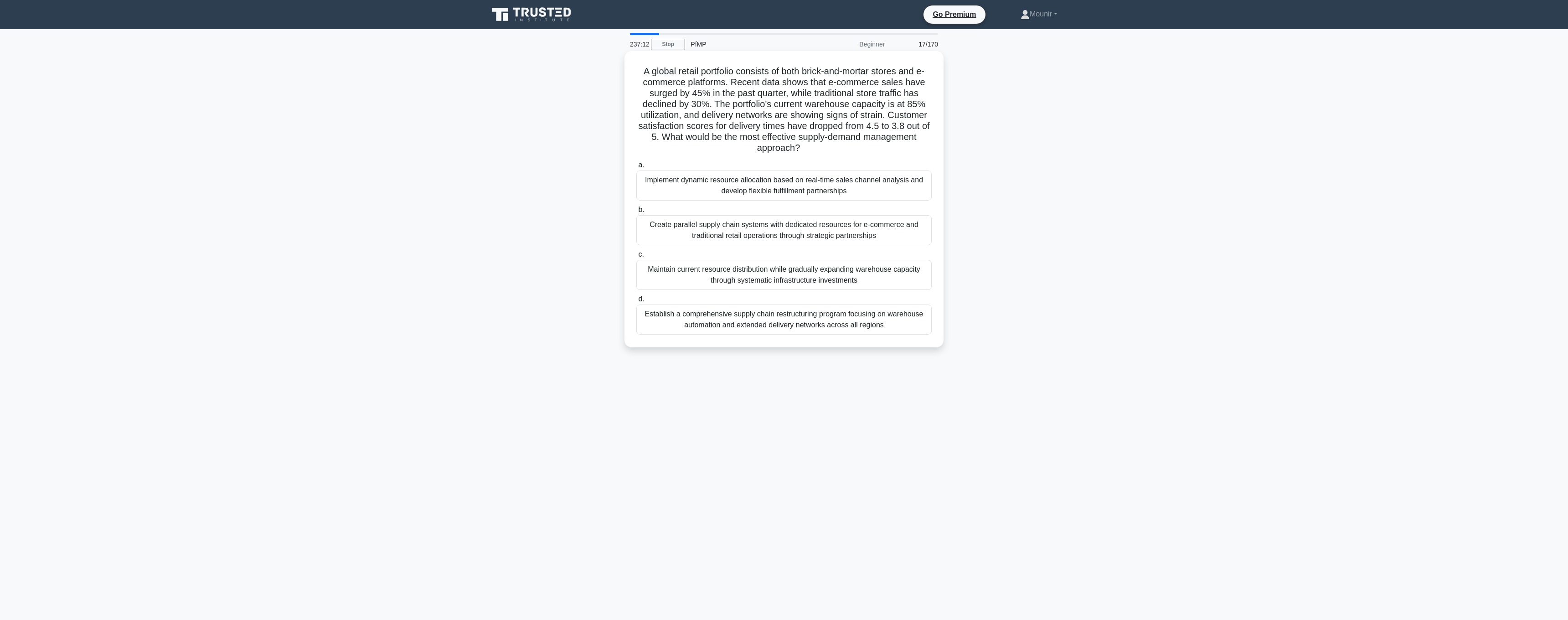
click at [830, 270] on div "Maintain current resource distribution while gradually expanding warehouse capa…" at bounding box center [783, 275] width 295 height 30
click at [636, 258] on input "c. Maintain current resource distribution while gradually expanding warehouse c…" at bounding box center [636, 255] width 0 height 6
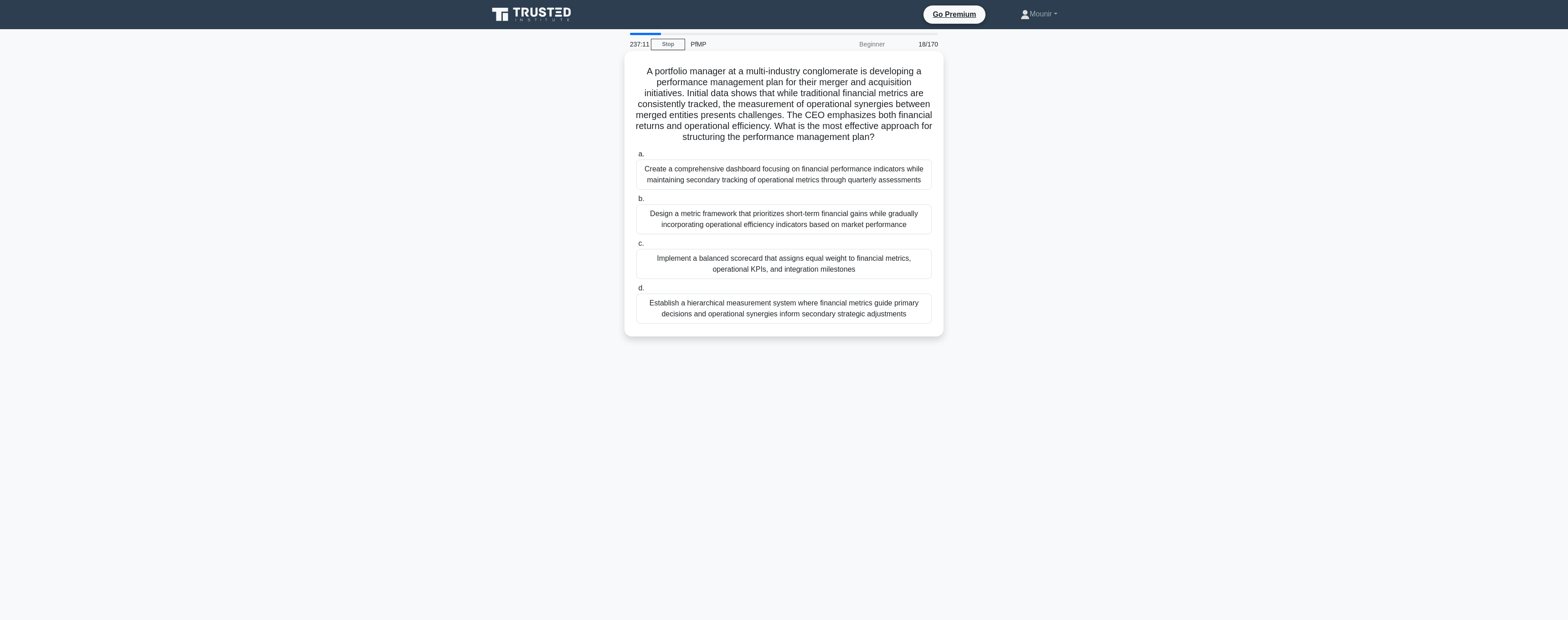
click at [825, 295] on div "Establish a hierarchical measurement system where financial metrics guide prima…" at bounding box center [783, 308] width 295 height 30
click at [636, 292] on input "d. Establish a hierarchical measurement system where financial metrics guide pr…" at bounding box center [636, 289] width 0 height 6
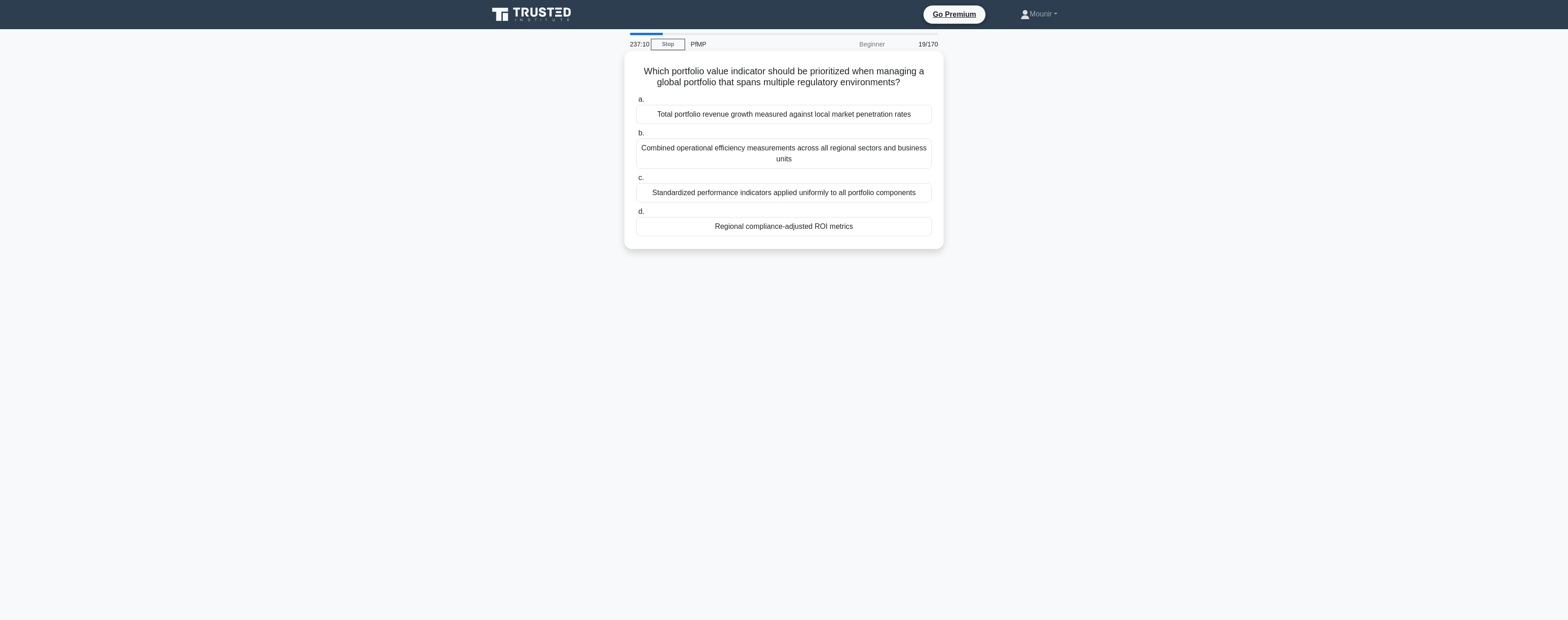
click at [837, 238] on div "a. Total portfolio revenue growth measured against local market penetration rat…" at bounding box center [783, 165] width 306 height 146
click at [838, 224] on div "Regional compliance-adjusted ROI metrics" at bounding box center [783, 226] width 295 height 19
click at [636, 215] on input "d. Regional compliance-adjusted ROI metrics" at bounding box center [636, 212] width 0 height 6
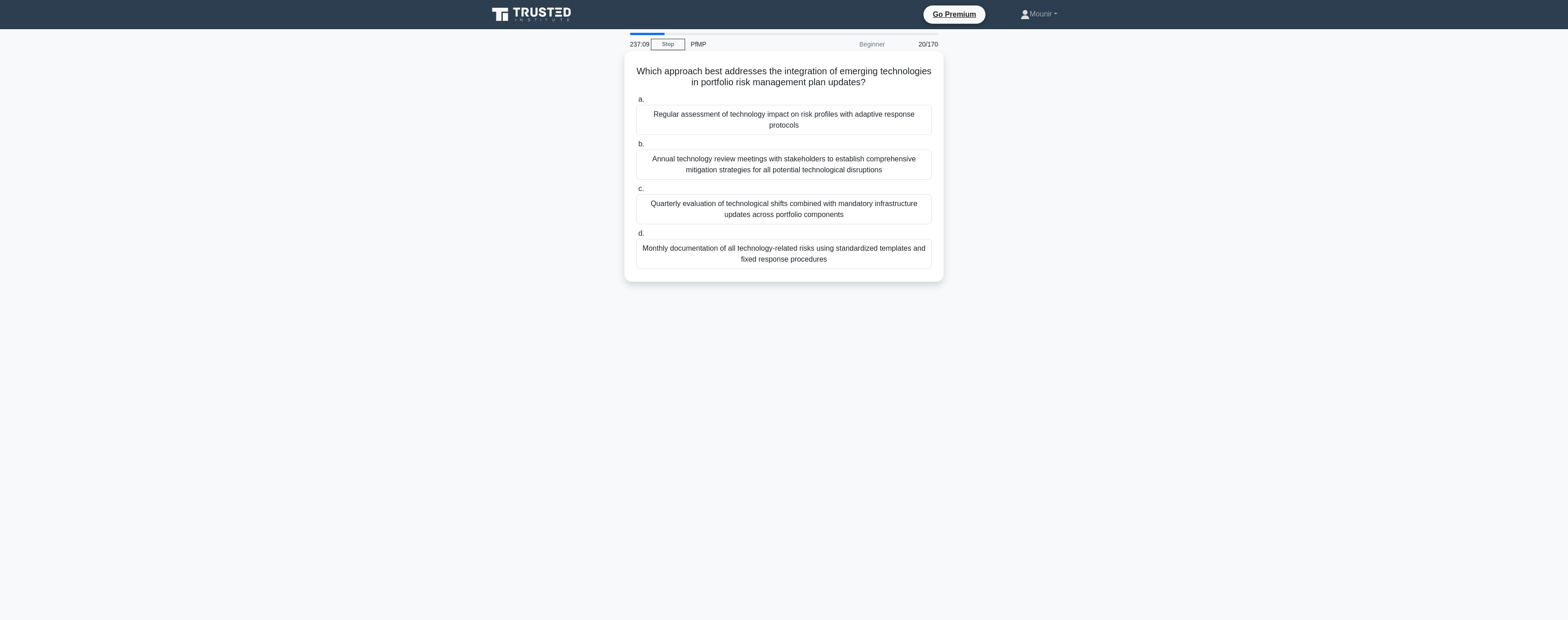
click at [840, 214] on div "Quarterly evaluation of technological shifts combined with mandatory infrastruc…" at bounding box center [783, 209] width 295 height 30
click at [636, 192] on input "c. Quarterly evaluation of technological shifts combined with mandatory infrast…" at bounding box center [636, 189] width 0 height 6
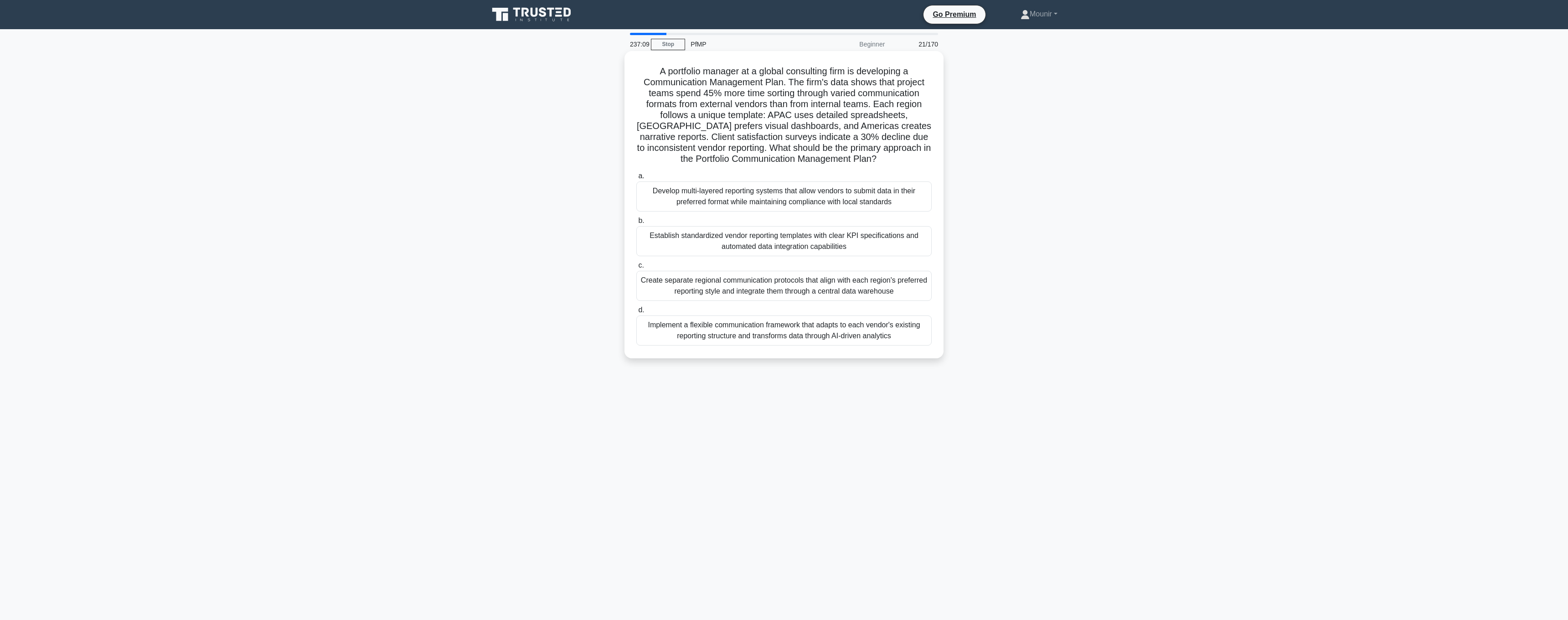
click at [838, 233] on div "Establish standardized vendor reporting templates with clear KPI specifications…" at bounding box center [783, 241] width 295 height 30
click at [636, 224] on input "b. Establish standardized vendor reporting templates with clear KPI specificati…" at bounding box center [636, 221] width 0 height 6
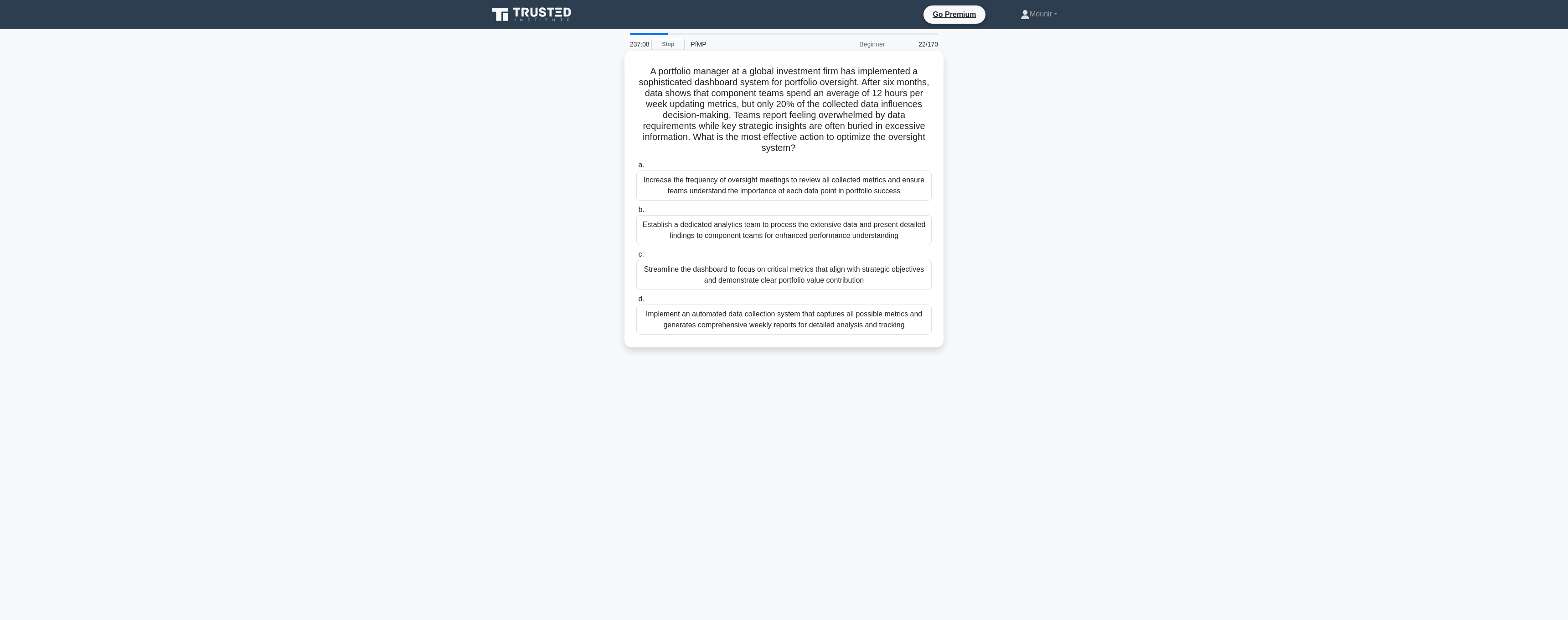
click at [842, 212] on label "b. Establish a dedicated analytics team to process the extensive data and prese…" at bounding box center [783, 224] width 295 height 41
click at [636, 212] on input "b. Establish a dedicated analytics team to process the extensive data and prese…" at bounding box center [636, 210] width 0 height 6
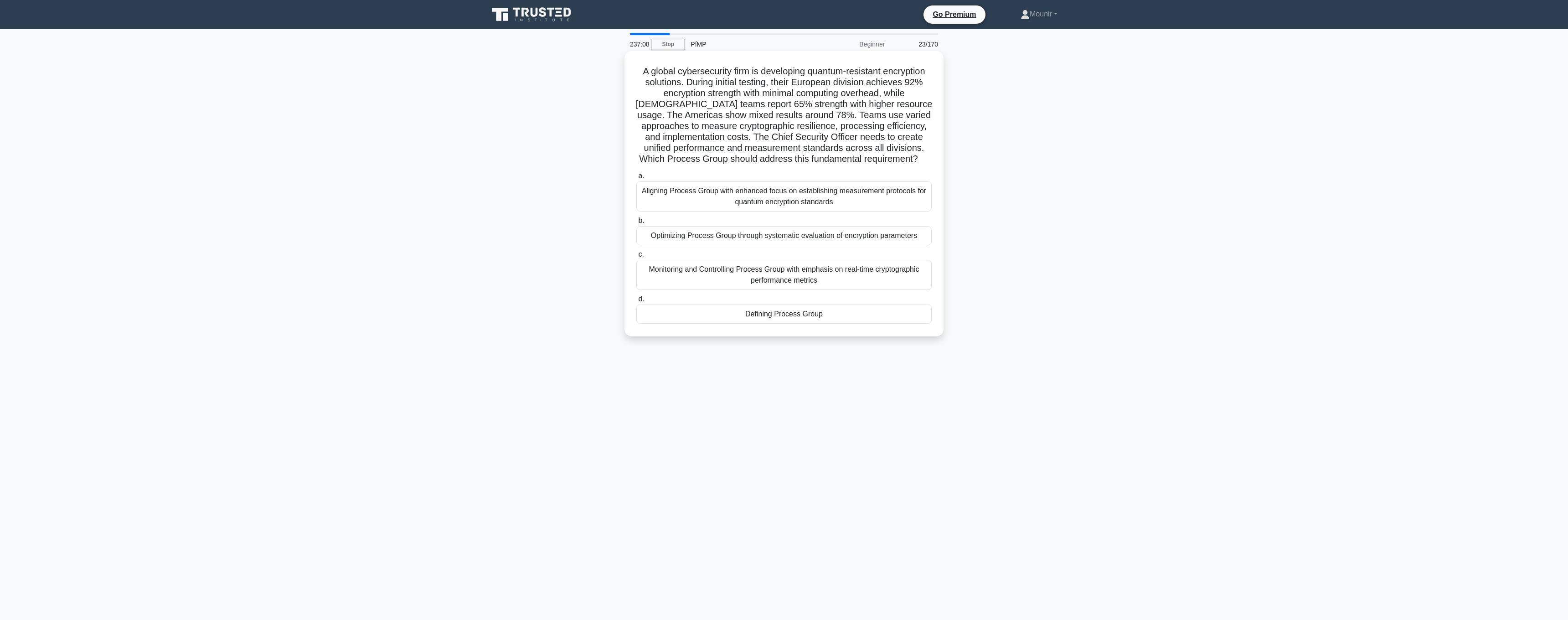
click at [841, 221] on label "b. Optimizing Process Group through systematic evaluation of encryption paramet…" at bounding box center [783, 230] width 295 height 30
click at [636, 221] on input "b. Optimizing Process Group through systematic evaluation of encryption paramet…" at bounding box center [636, 221] width 0 height 6
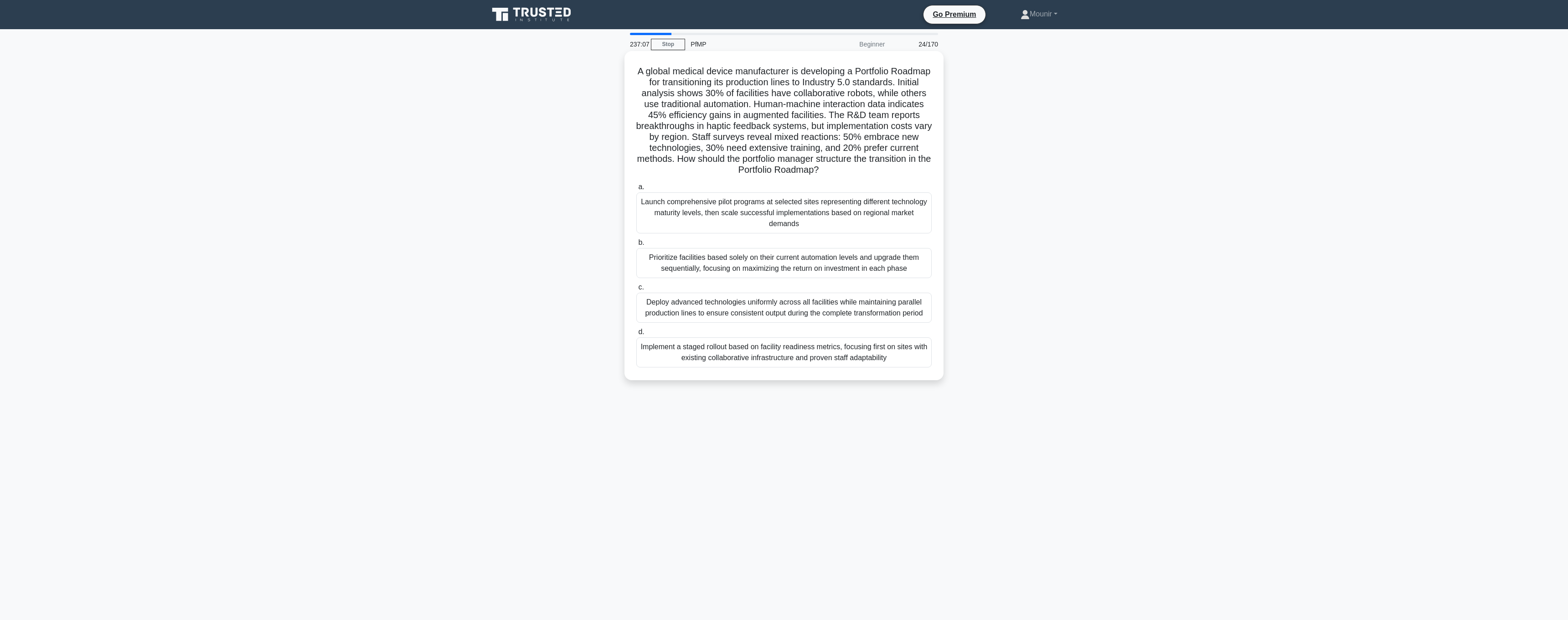
click at [837, 253] on div "Prioritize facilities based solely on their current automation levels and upgra…" at bounding box center [783, 262] width 295 height 30
click at [636, 246] on input "b. Prioritize facilities based solely on their current automation levels and up…" at bounding box center [636, 243] width 0 height 6
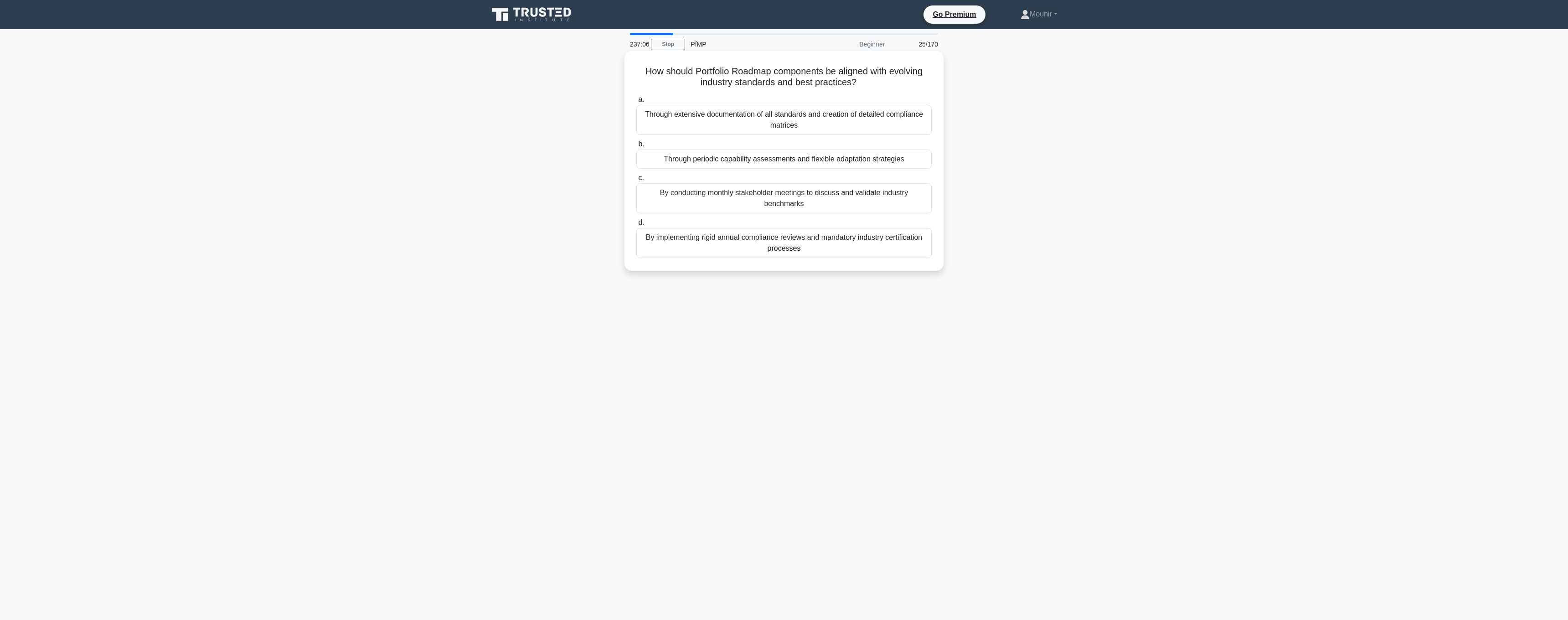
click at [844, 166] on div "Through periodic capability assessments and flexible adaptation strategies" at bounding box center [783, 159] width 295 height 19
click at [636, 147] on input "b. Through periodic capability assessments and flexible adaptation strategies" at bounding box center [636, 144] width 0 height 6
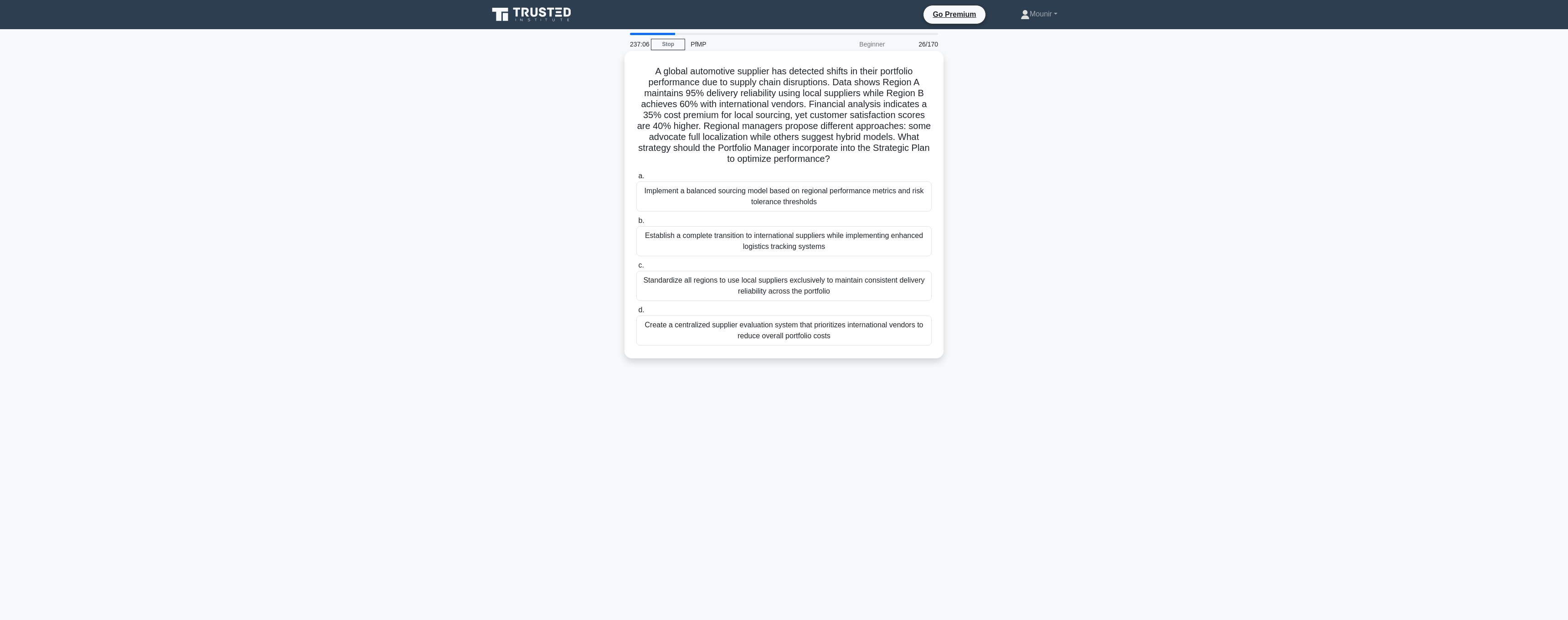
click at [839, 242] on div "Establish a complete transition to international suppliers while implementing e…" at bounding box center [783, 241] width 295 height 30
click at [636, 224] on input "b. Establish a complete transition to international suppliers while implementin…" at bounding box center [636, 221] width 0 height 6
click at [834, 272] on div "Deploy cross-training programs for all engineering staff while maintaining sepa…" at bounding box center [783, 286] width 295 height 30
click at [636, 269] on input "c. Deploy cross-training programs for all engineering staff while maintaining s…" at bounding box center [636, 266] width 0 height 6
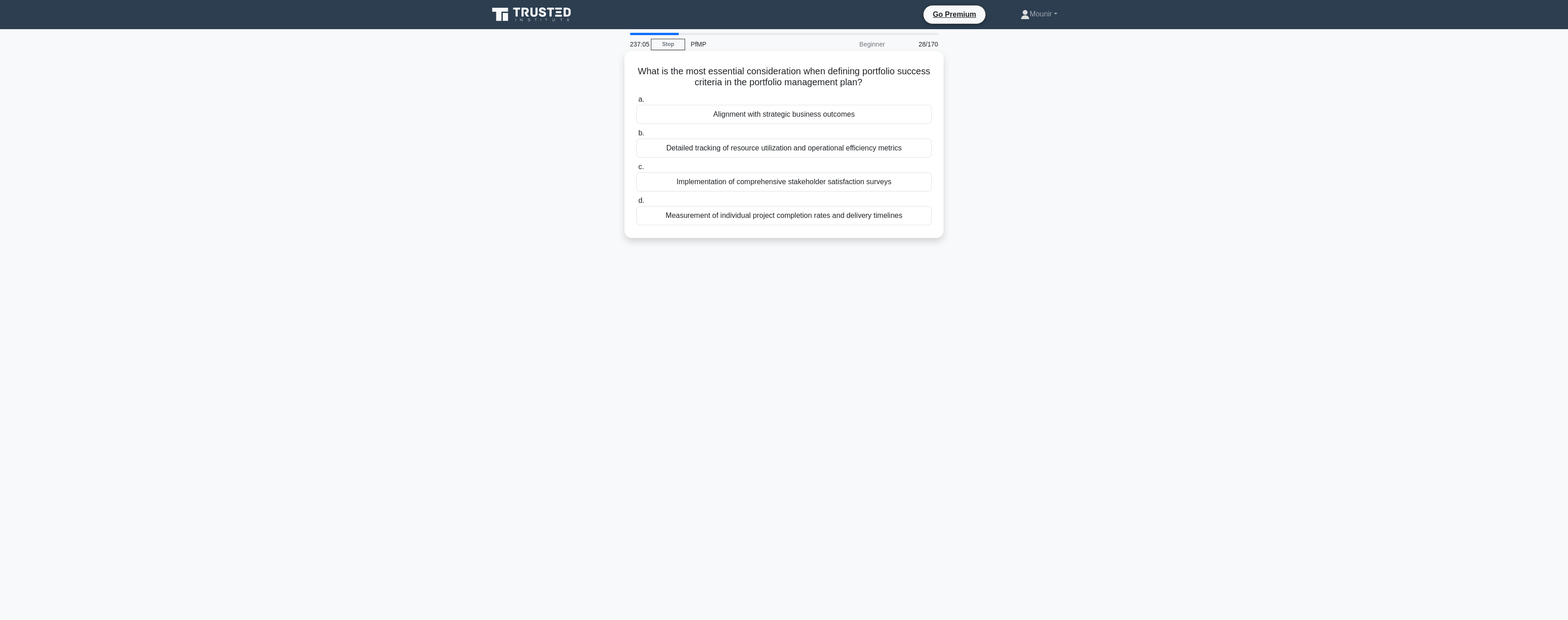
click at [830, 197] on label "d. Measurement of individual project completion rates and delivery timelines" at bounding box center [783, 210] width 295 height 30
click at [636, 198] on input "d. Measurement of individual project completion rates and delivery timelines" at bounding box center [636, 201] width 0 height 6
click at [836, 155] on div "Cultural integration maturity across key business units" at bounding box center [783, 148] width 295 height 19
click at [636, 136] on input "b. Cultural integration maturity across key business units" at bounding box center [636, 133] width 0 height 6
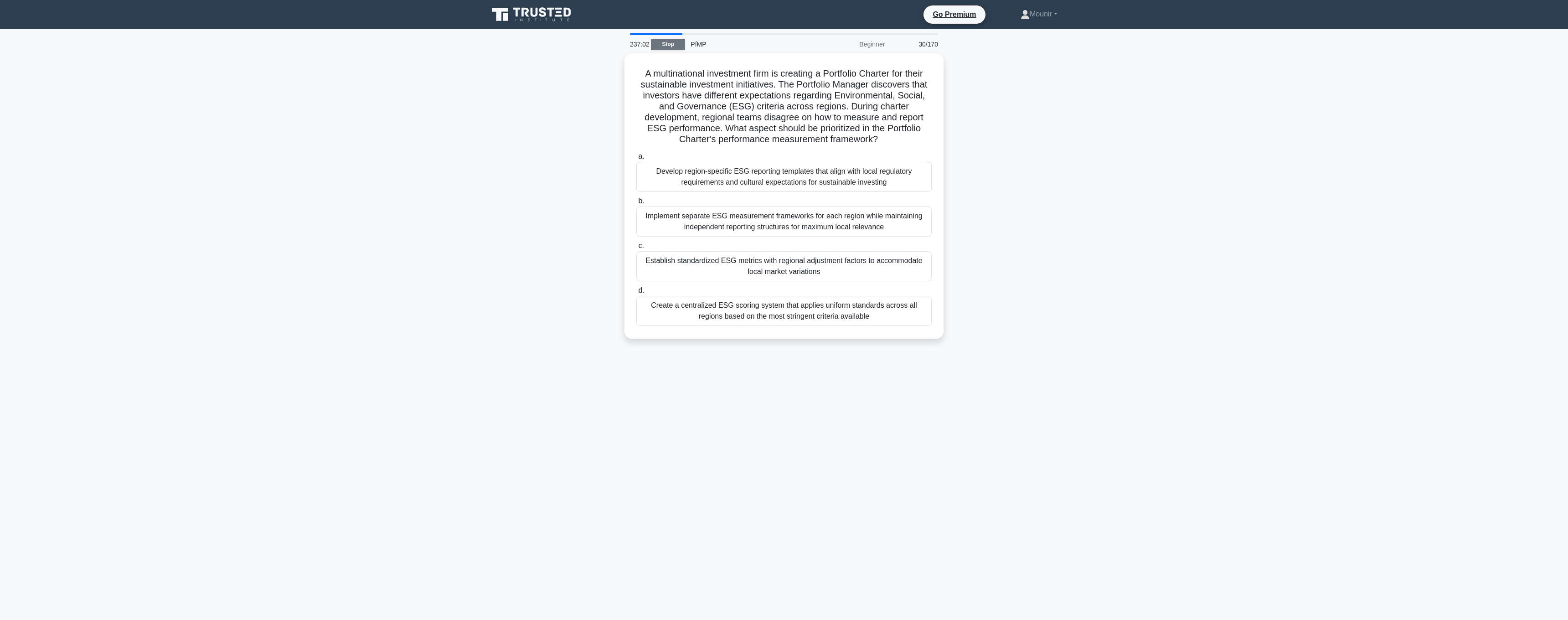
click at [673, 44] on link "Stop" at bounding box center [668, 44] width 34 height 12
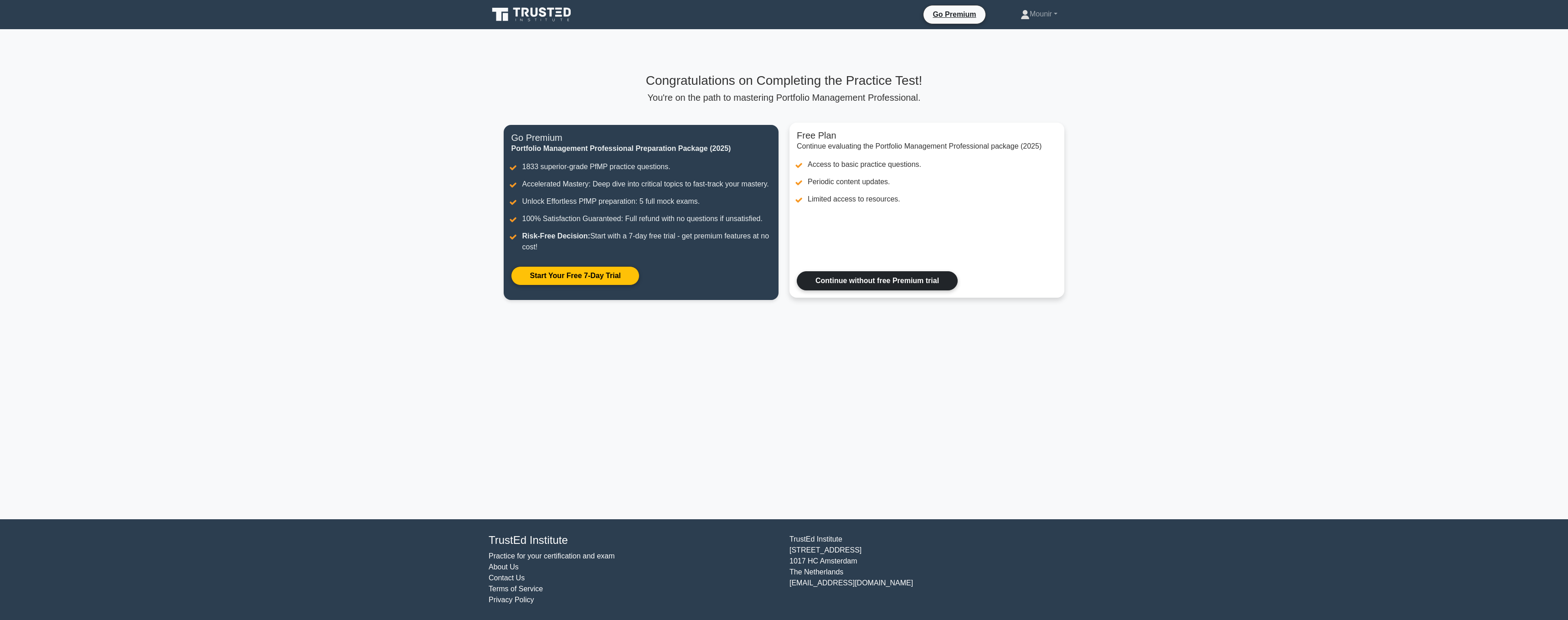
click at [887, 279] on link "Continue without free Premium trial" at bounding box center [877, 281] width 161 height 19
